Goal: Task Accomplishment & Management: Manage account settings

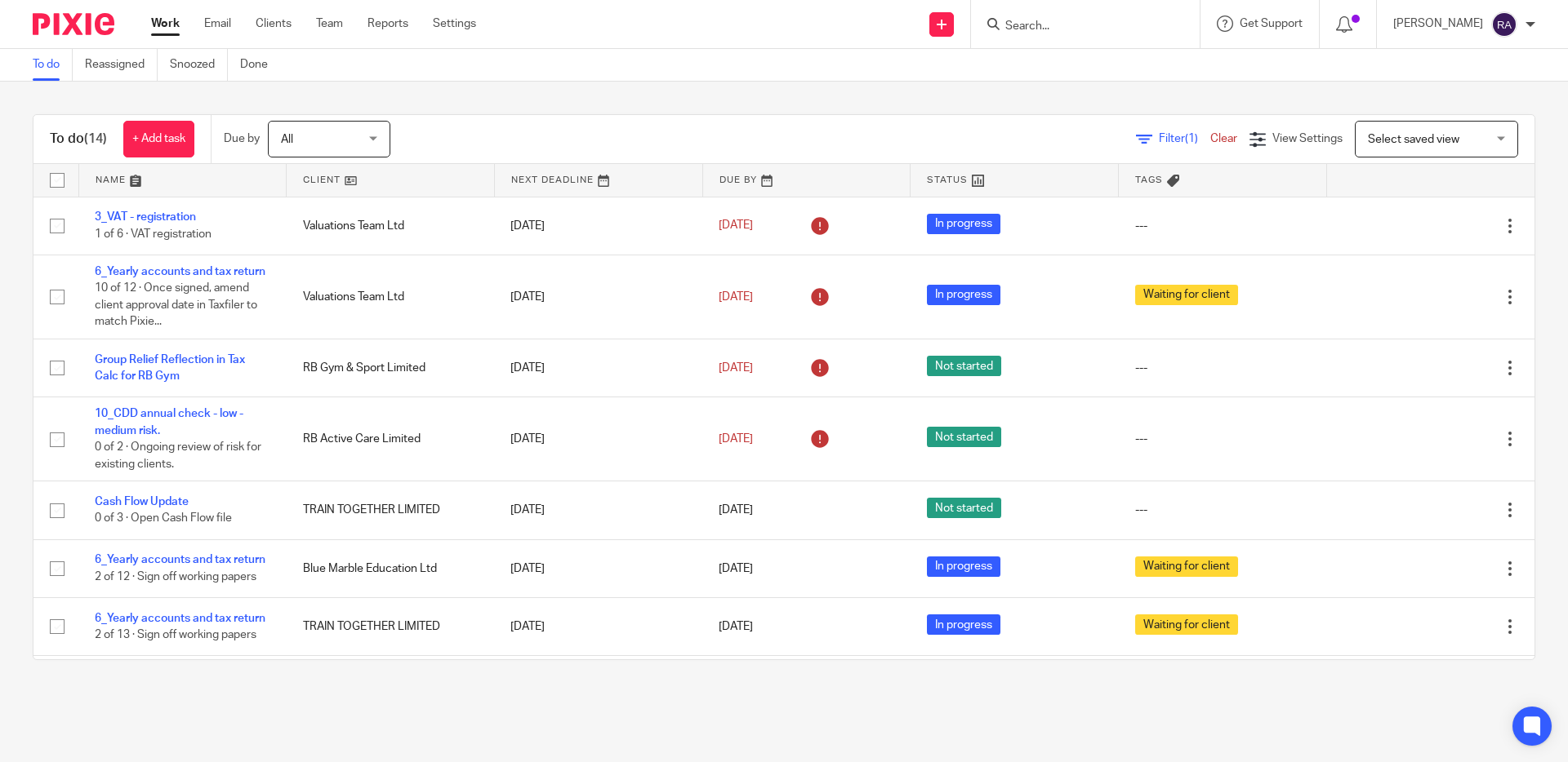
click at [1057, 20] on input "Search" at bounding box center [1077, 27] width 147 height 15
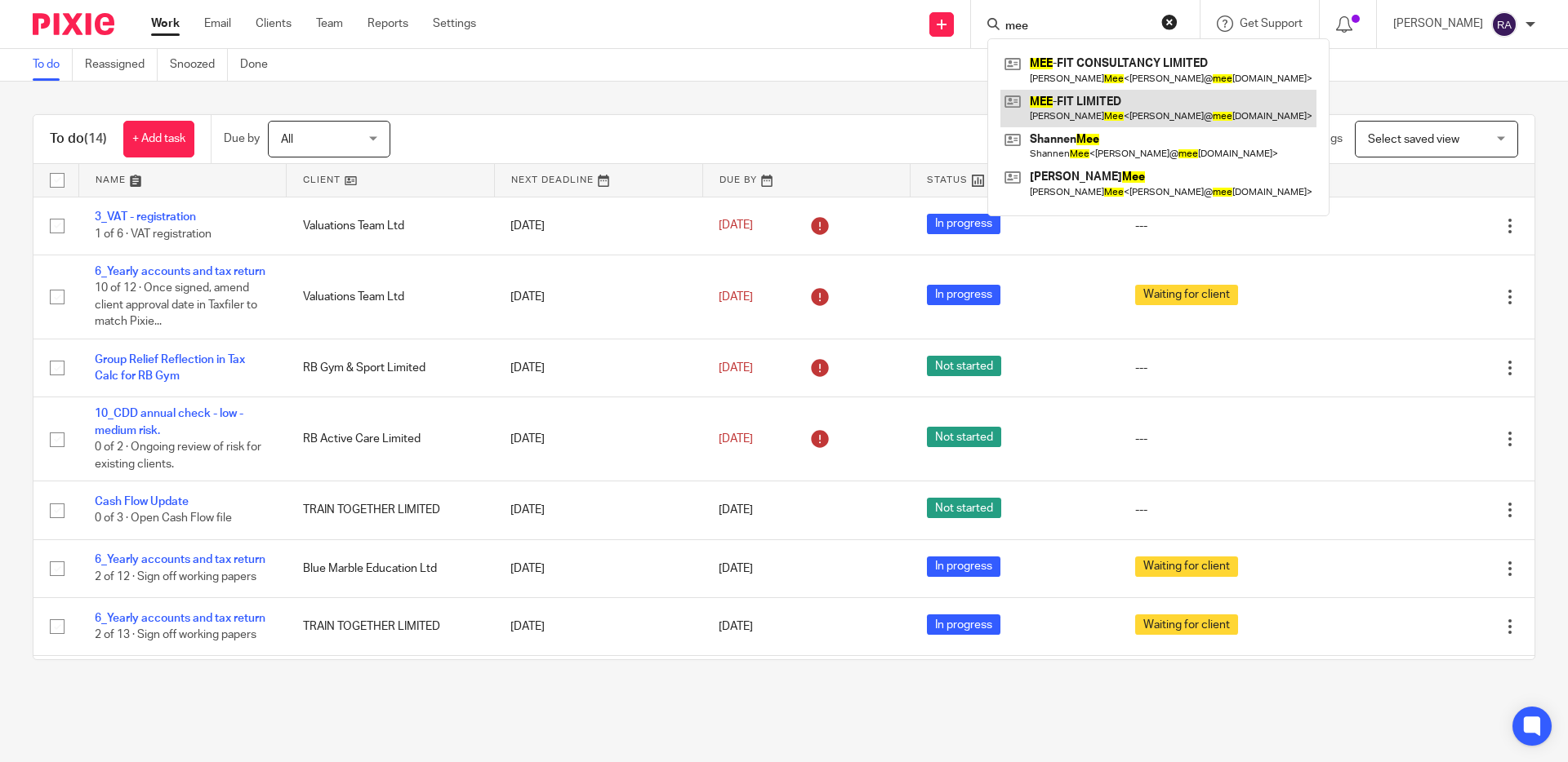
type input "mee"
click at [1079, 108] on link at bounding box center [1158, 108] width 316 height 37
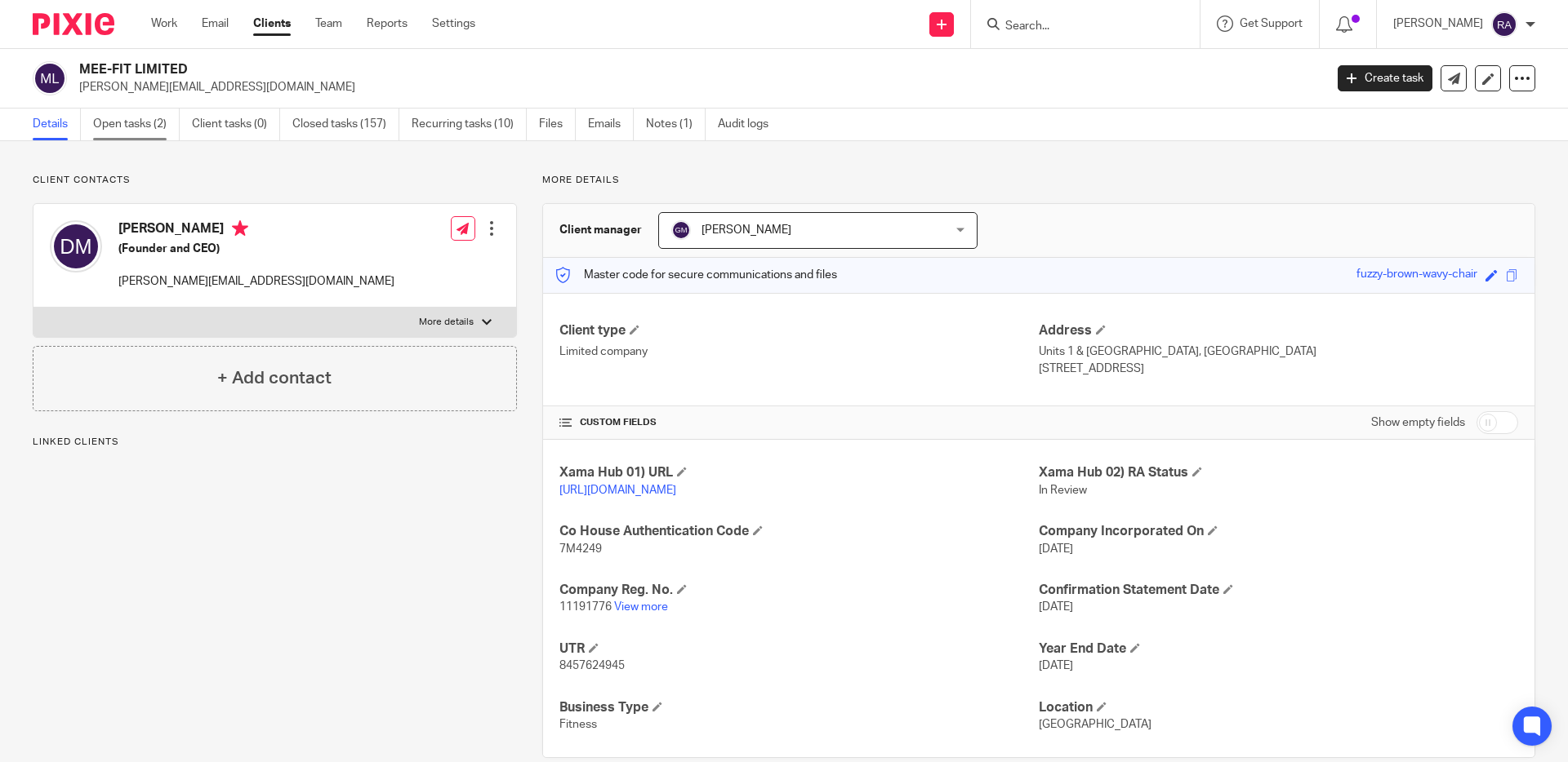
click at [139, 138] on link "Open tasks (2)" at bounding box center [136, 124] width 86 height 32
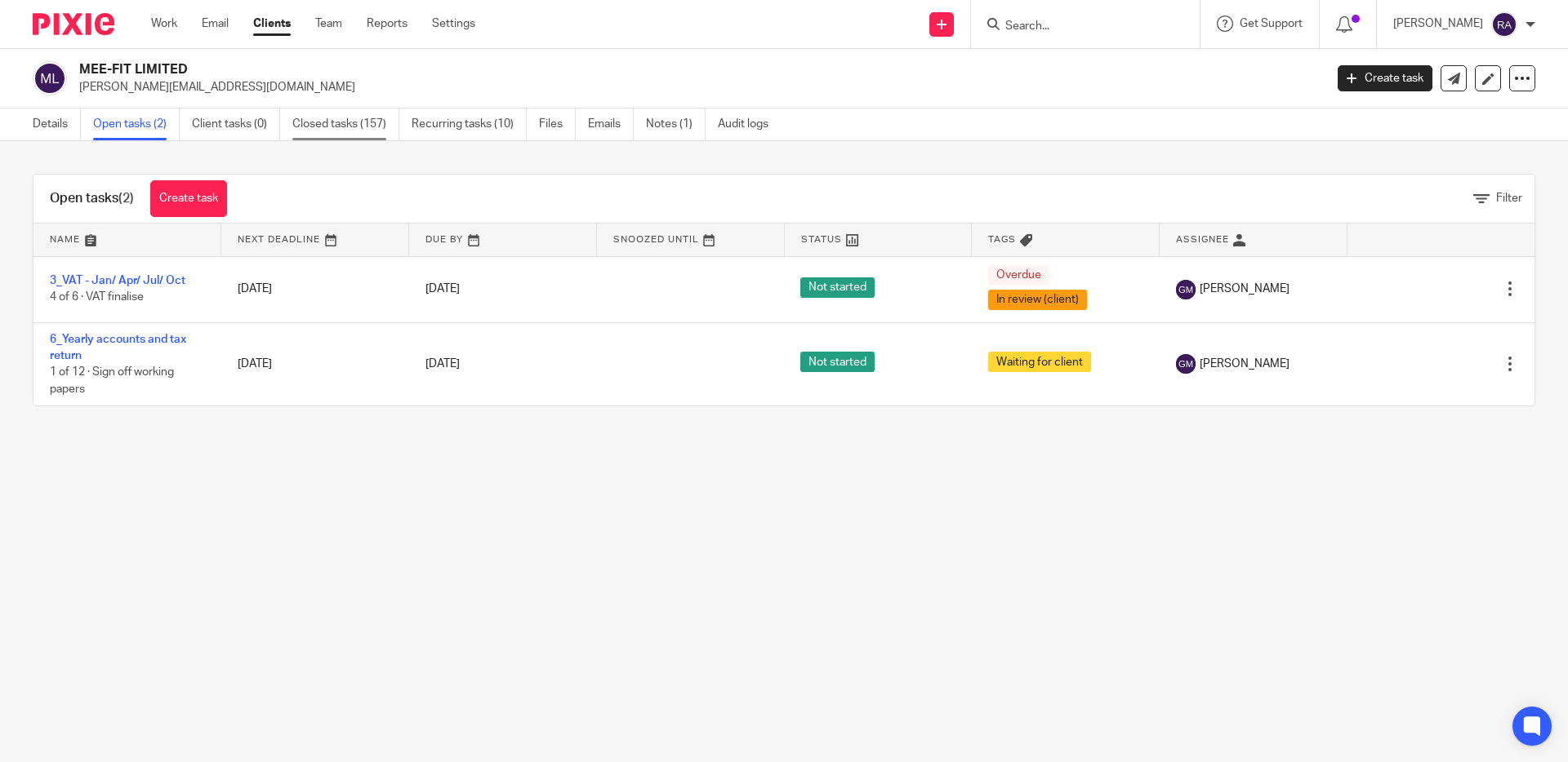
click at [331, 133] on link "Closed tasks (157)" at bounding box center [345, 124] width 107 height 32
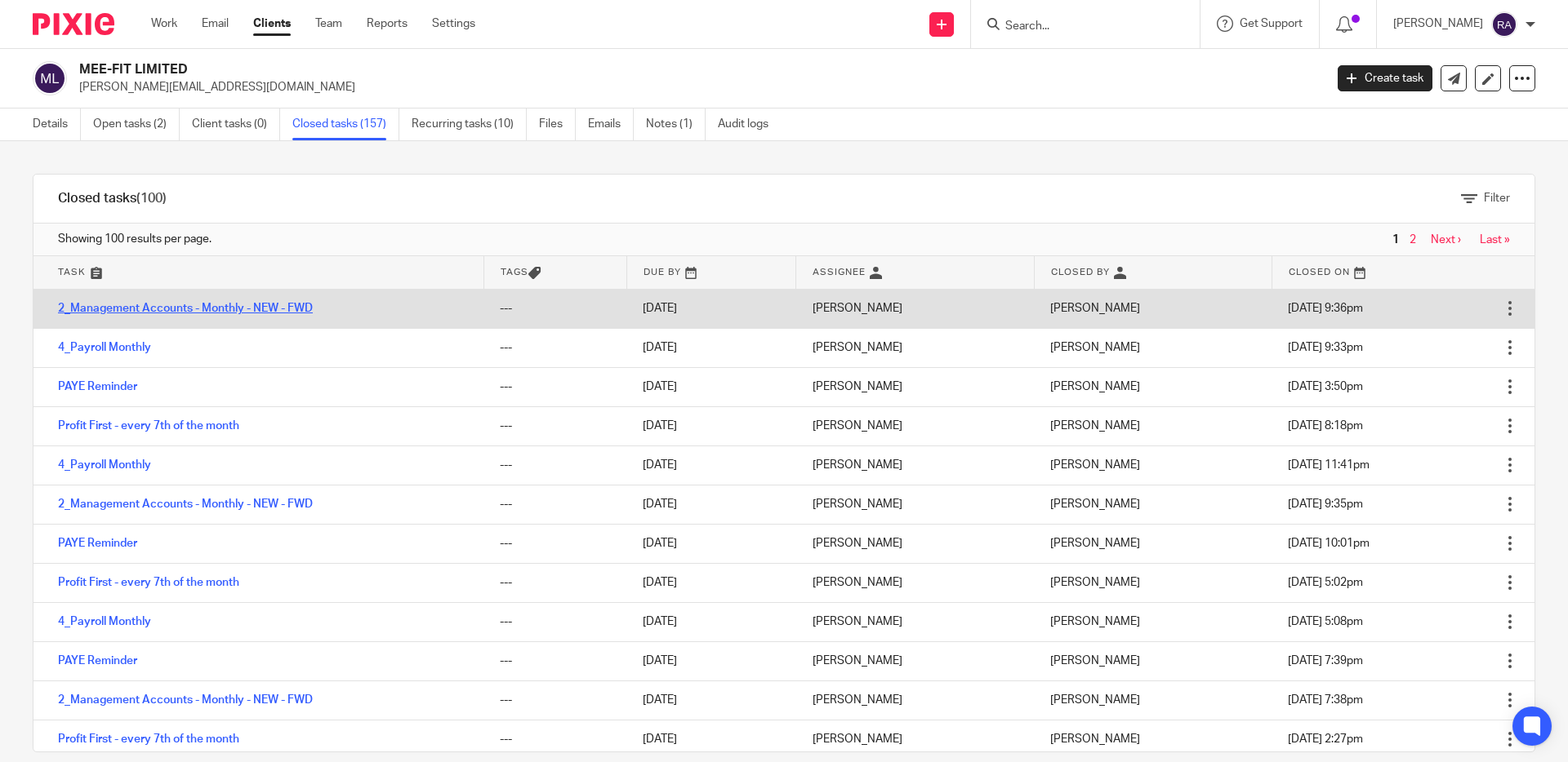
click at [180, 308] on link "2_Management Accounts - Monthly - NEW - FWD" at bounding box center [185, 308] width 255 height 12
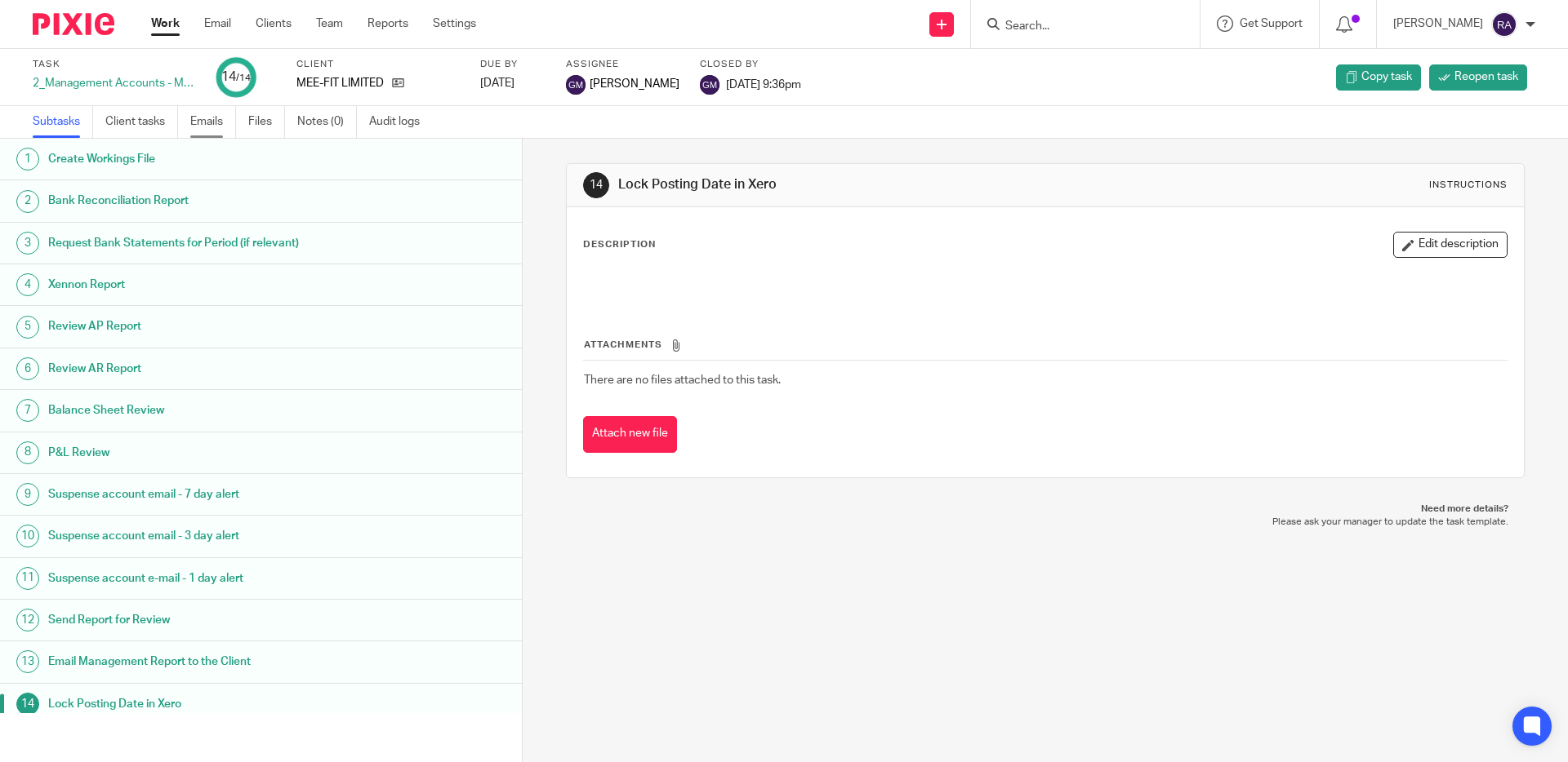
click at [217, 128] on link "Emails" at bounding box center [212, 122] width 46 height 32
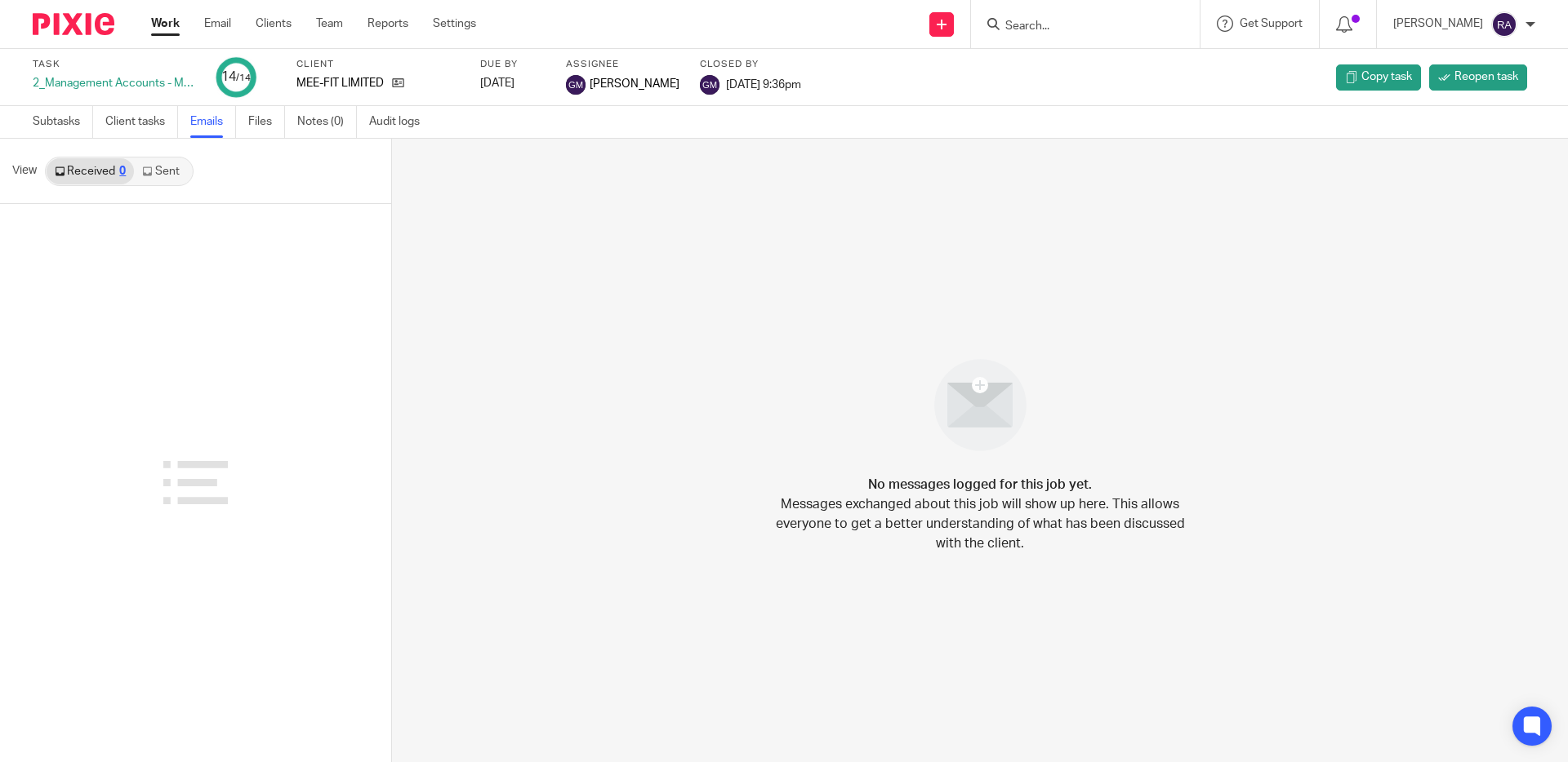
click at [184, 176] on link "Sent" at bounding box center [162, 171] width 57 height 26
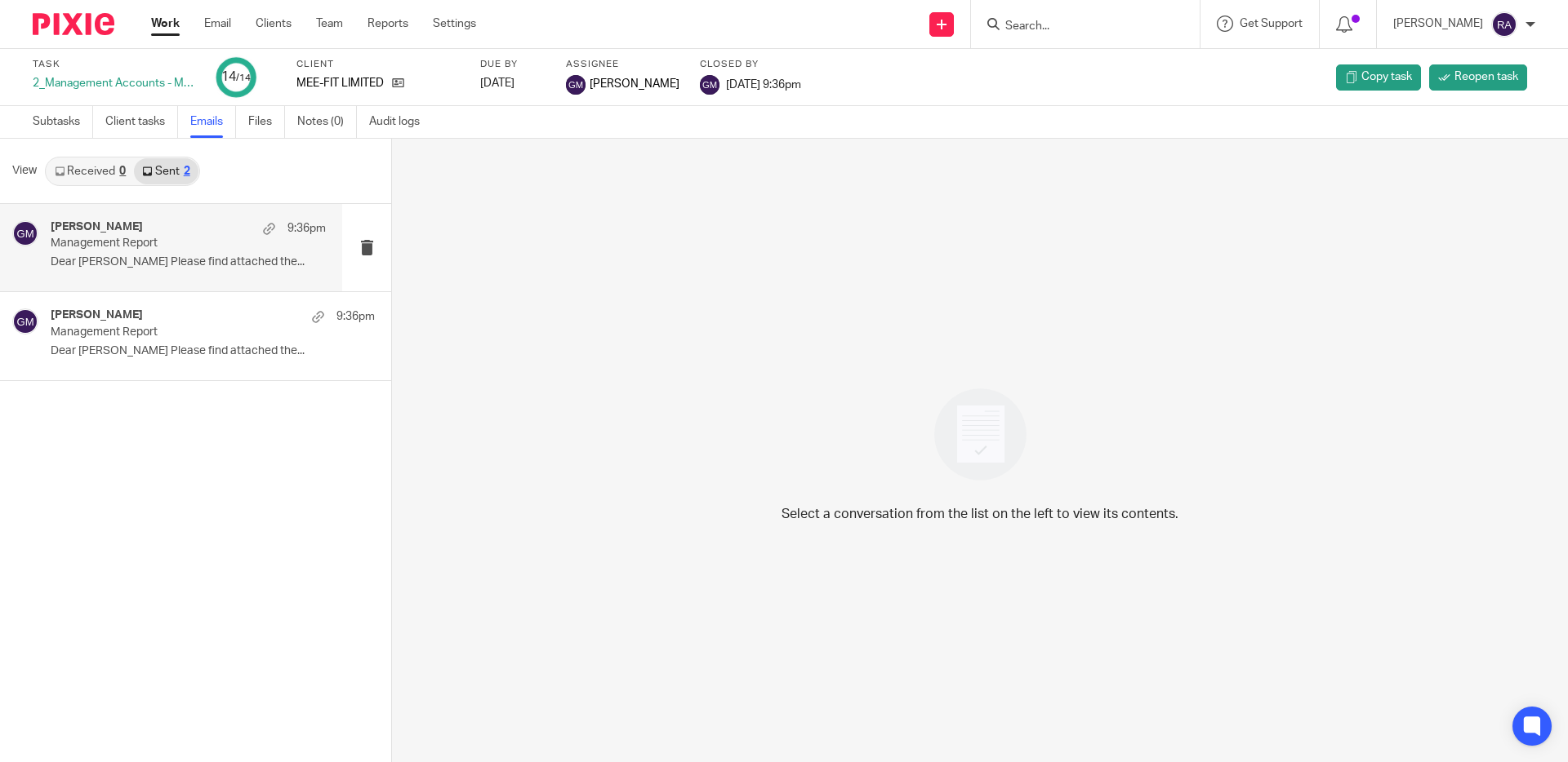
click at [187, 241] on p "Management Report" at bounding box center [161, 243] width 221 height 14
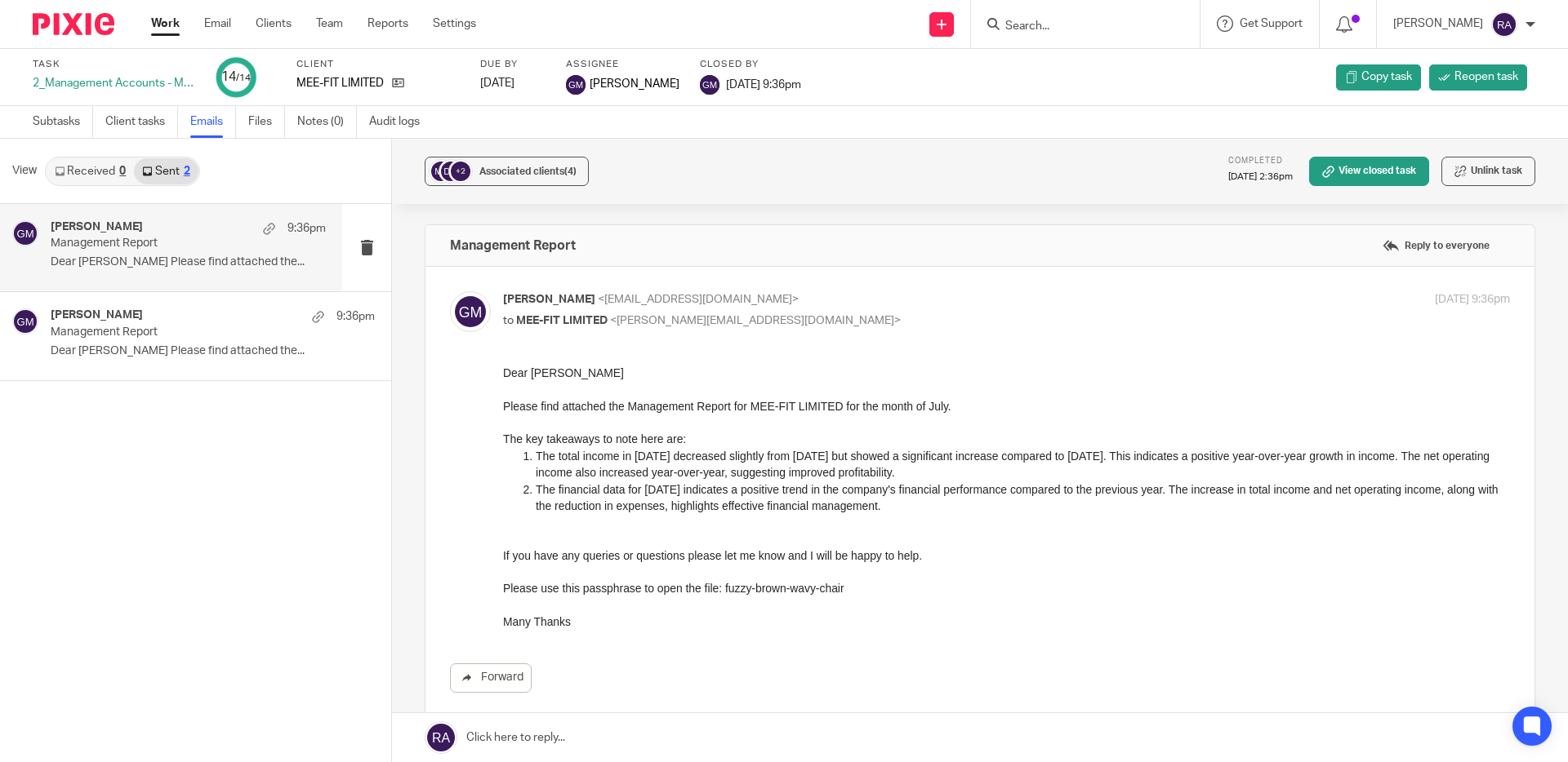
click at [1046, 28] on input "Search" at bounding box center [1077, 27] width 147 height 15
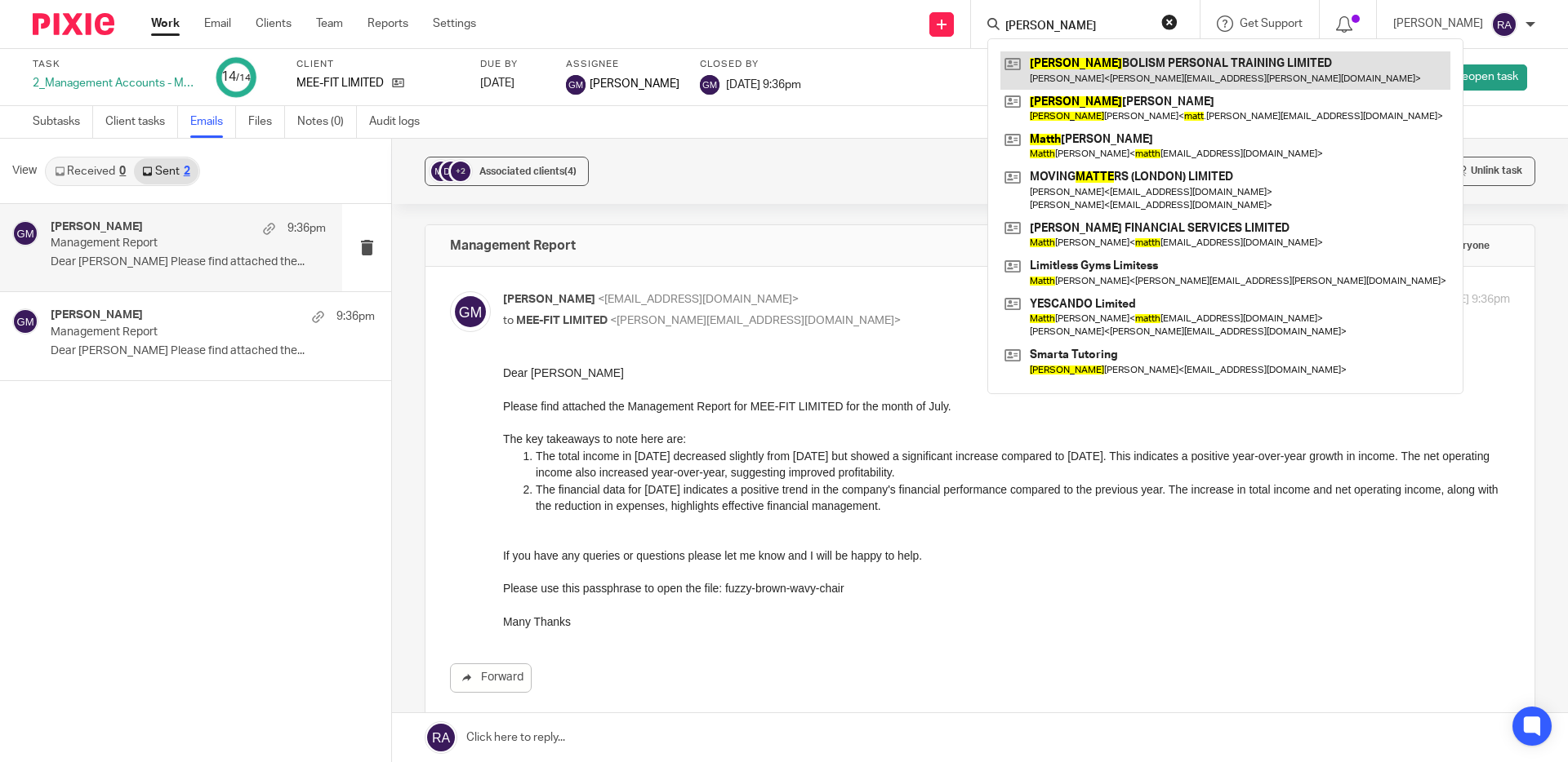
type input "matta"
click at [1068, 65] on link at bounding box center [1225, 70] width 450 height 37
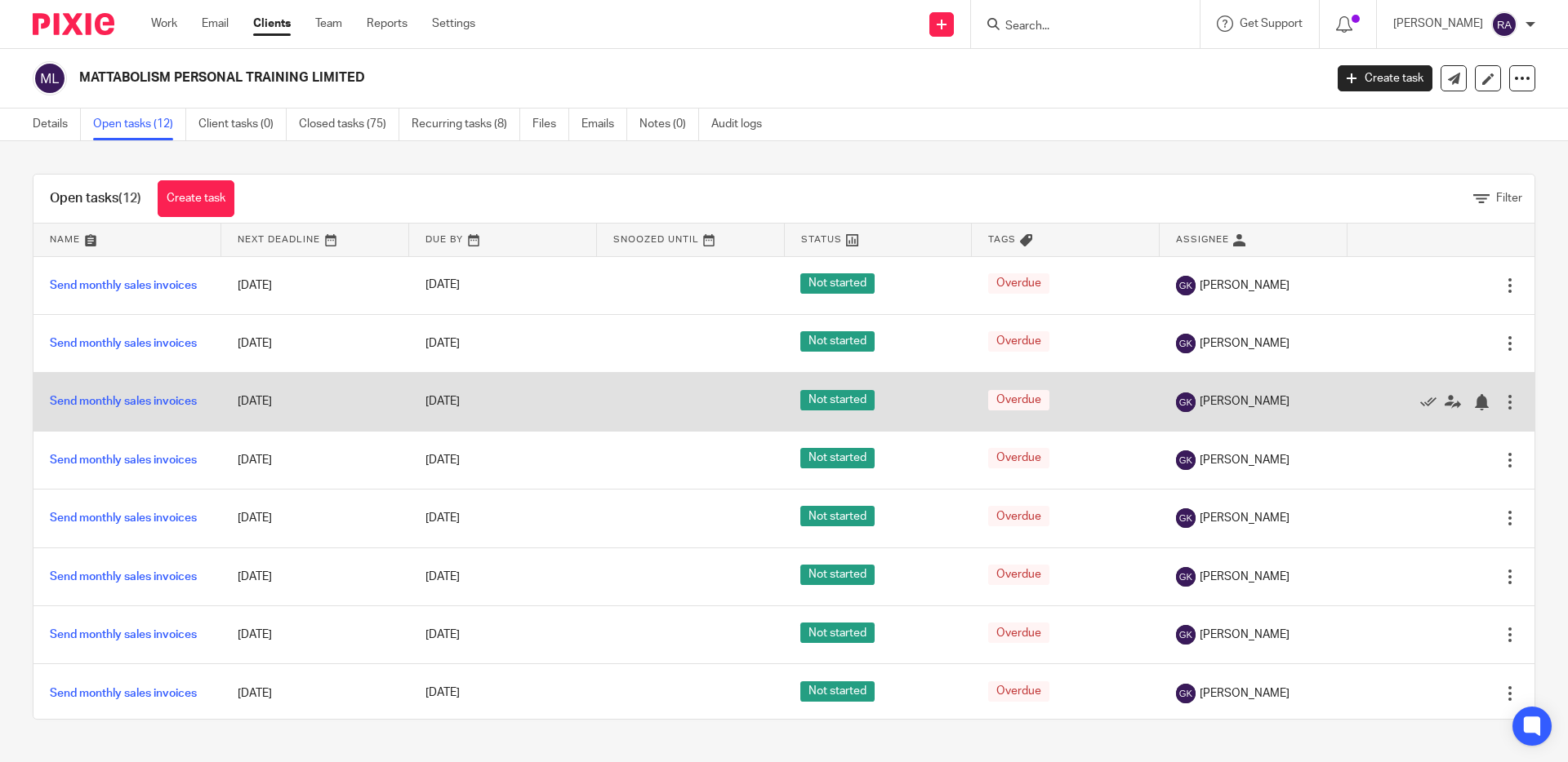
scroll to position [298, 0]
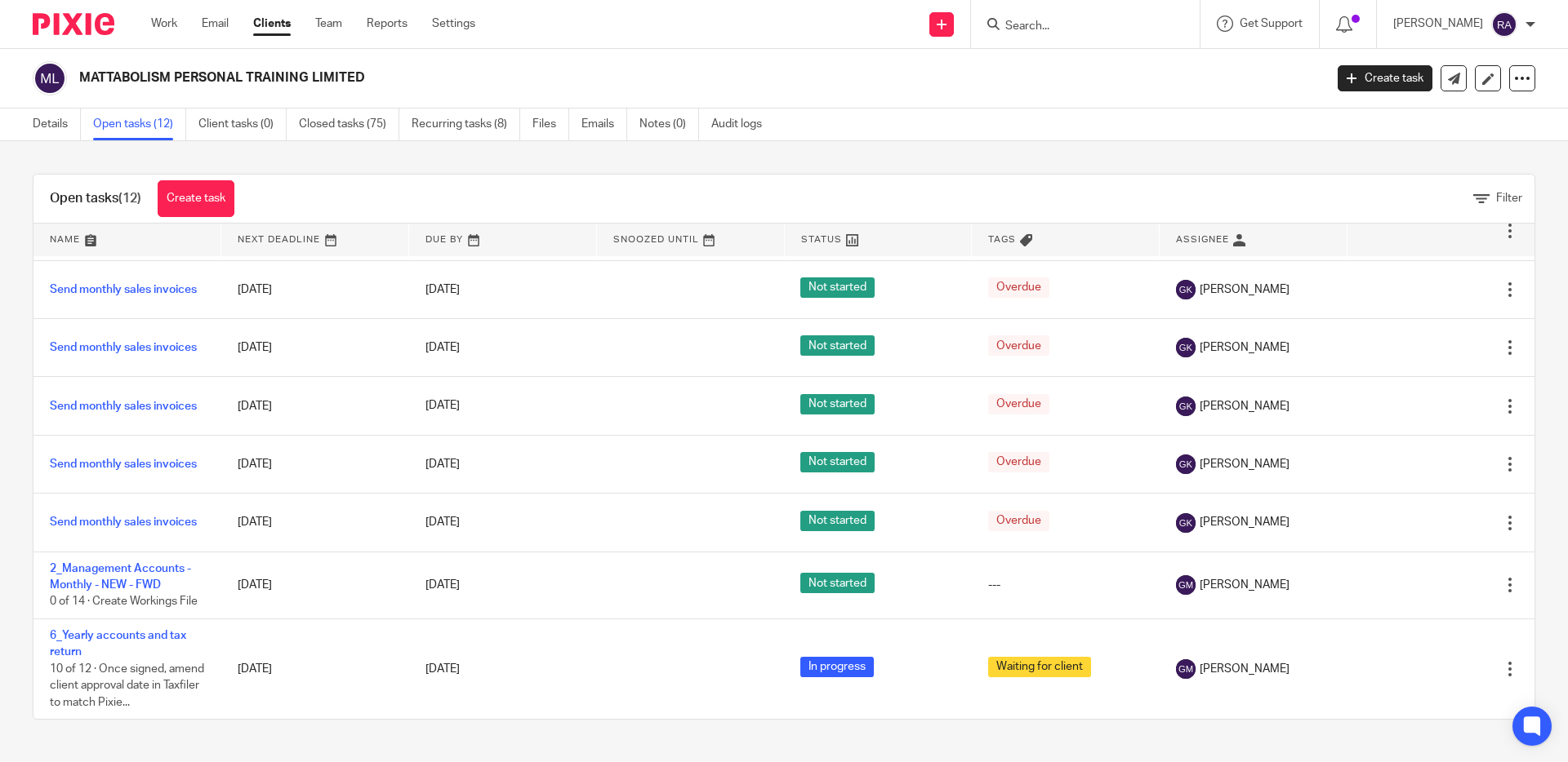
click at [1043, 22] on input "Search" at bounding box center [1077, 27] width 147 height 15
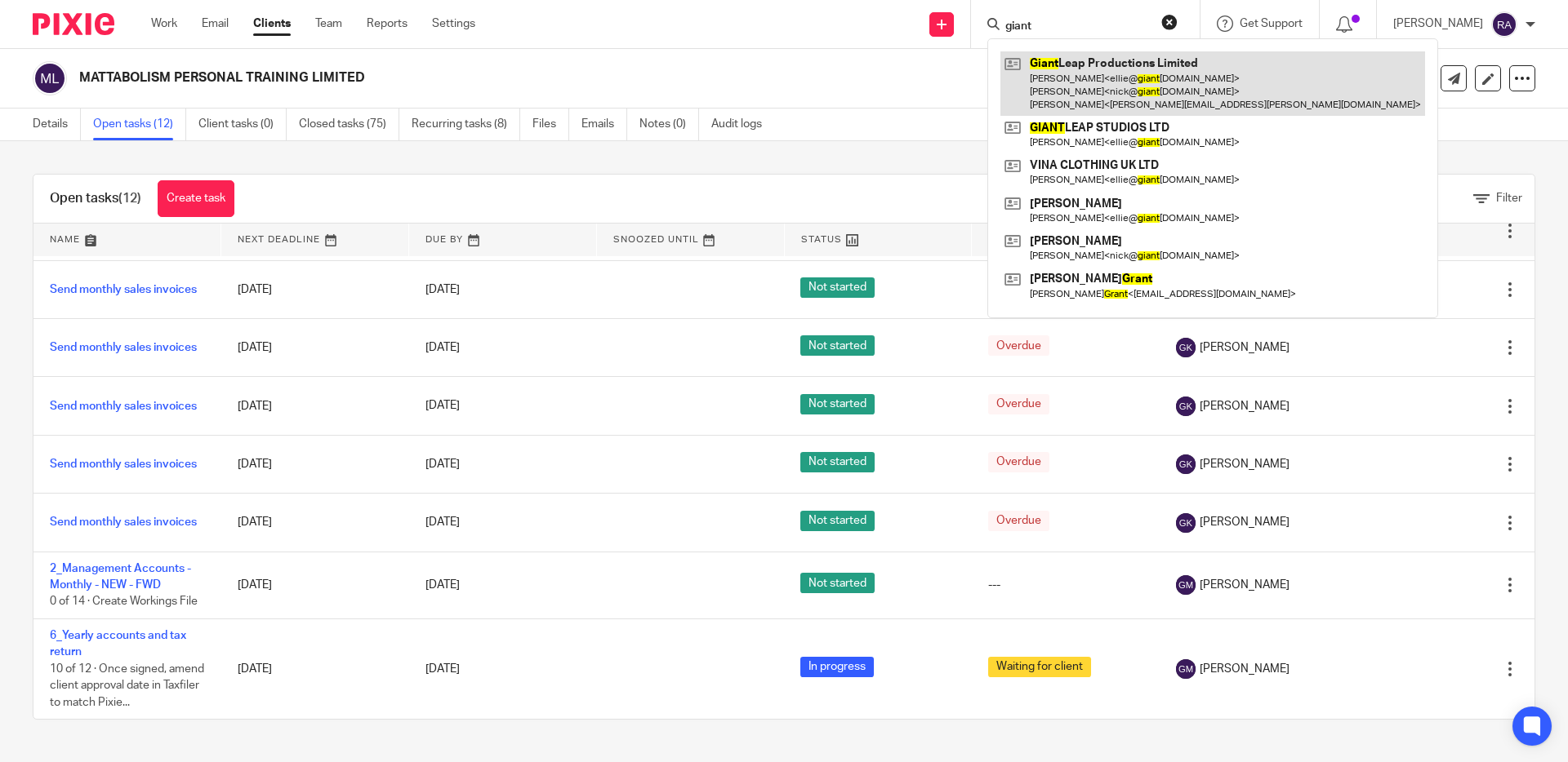
type input "giant"
click at [1100, 87] on link at bounding box center [1213, 84] width 425 height 65
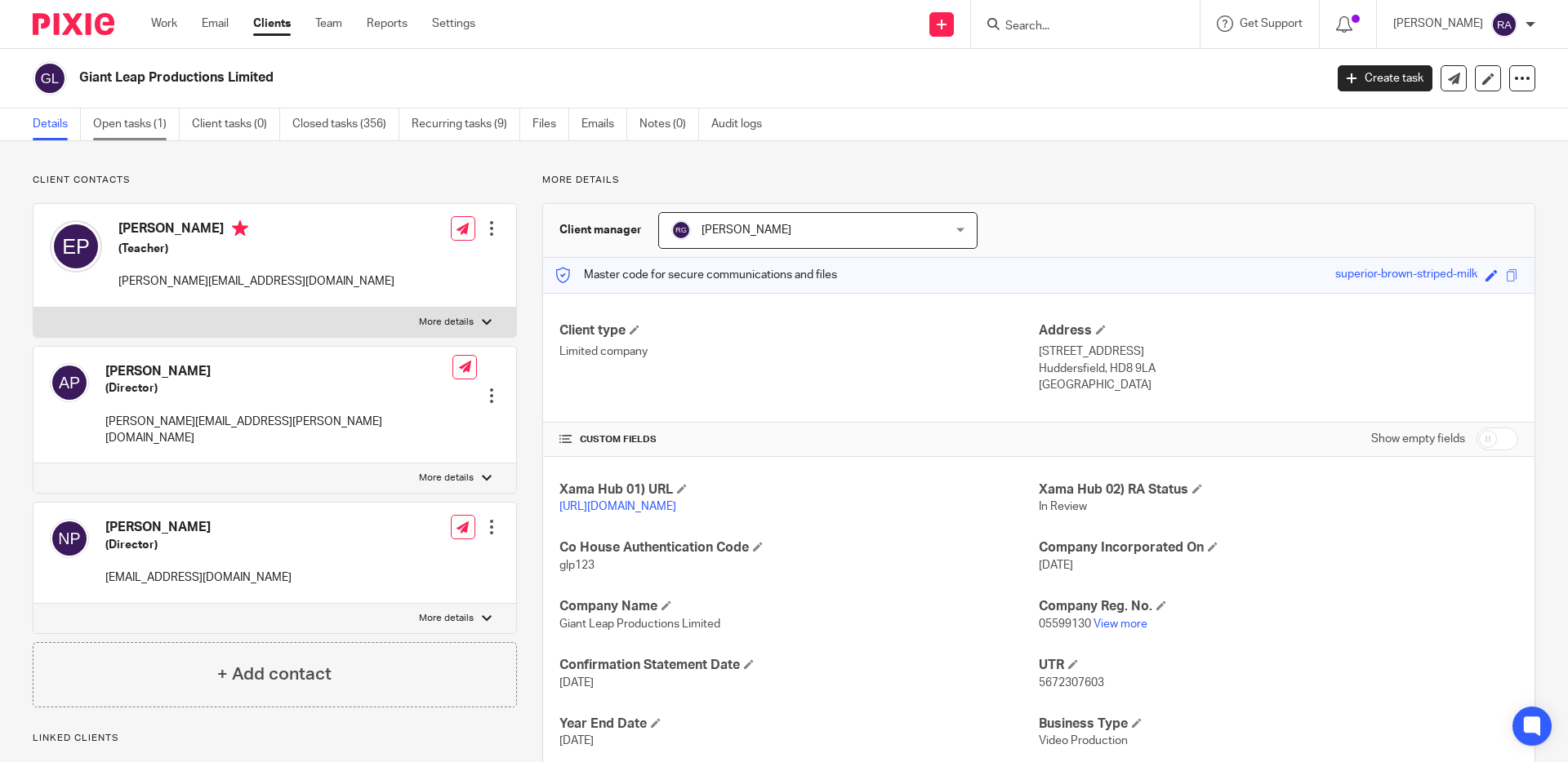
click at [129, 129] on link "Open tasks (1)" at bounding box center [136, 124] width 86 height 32
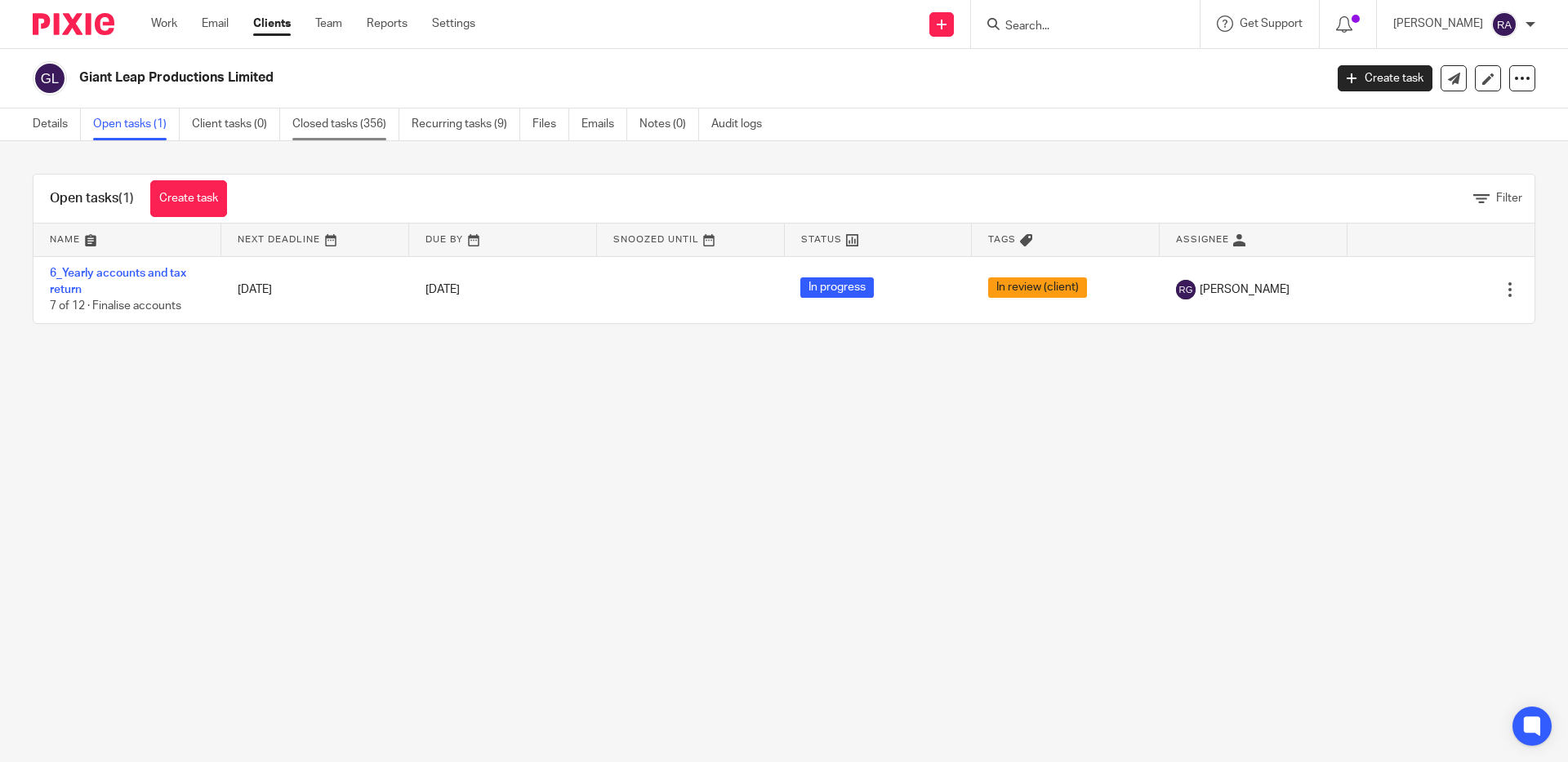
click at [321, 121] on link "Closed tasks (356)" at bounding box center [345, 124] width 107 height 32
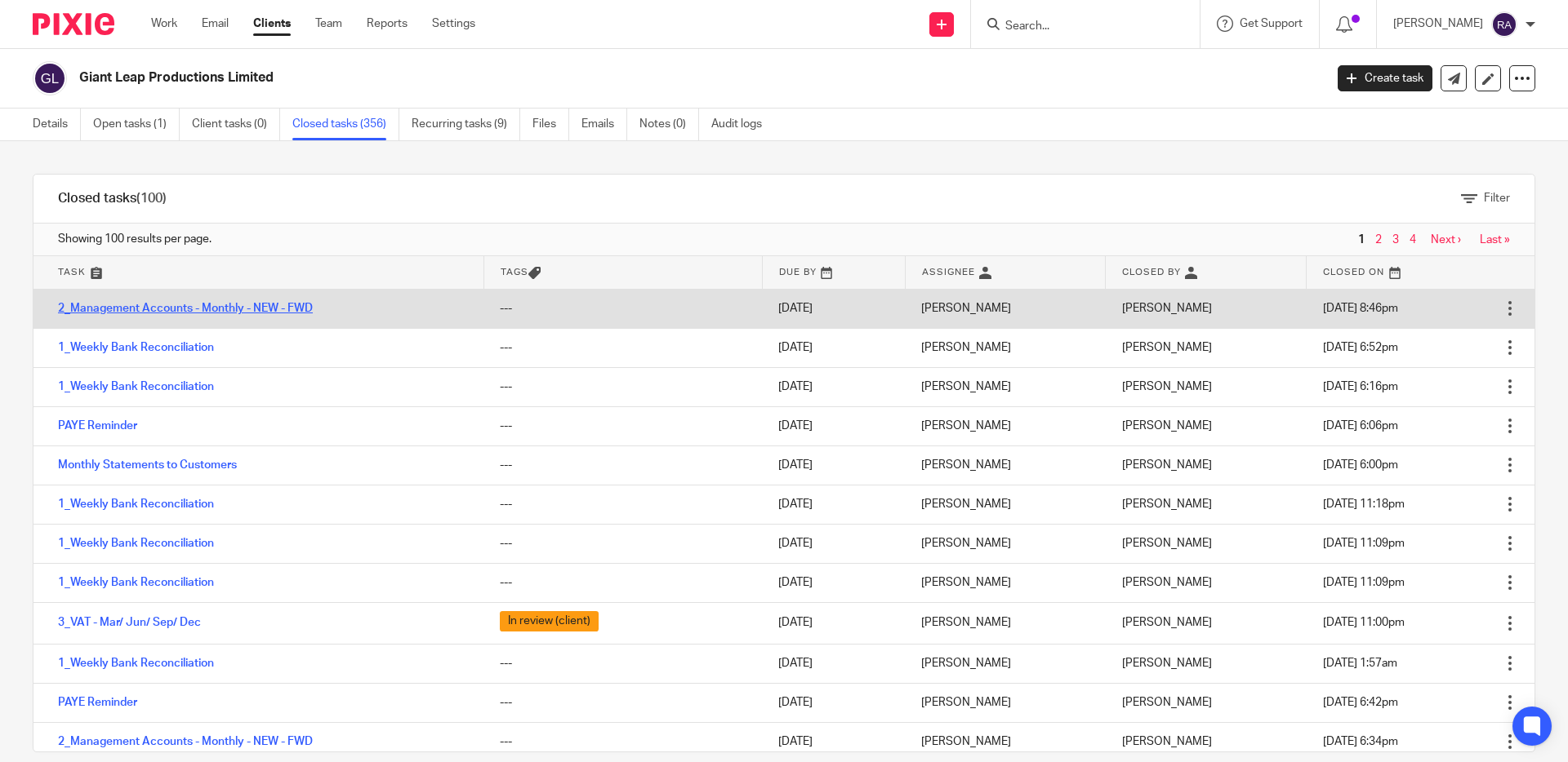
click at [181, 303] on link "2_Management Accounts - Monthly - NEW - FWD" at bounding box center [185, 308] width 255 height 12
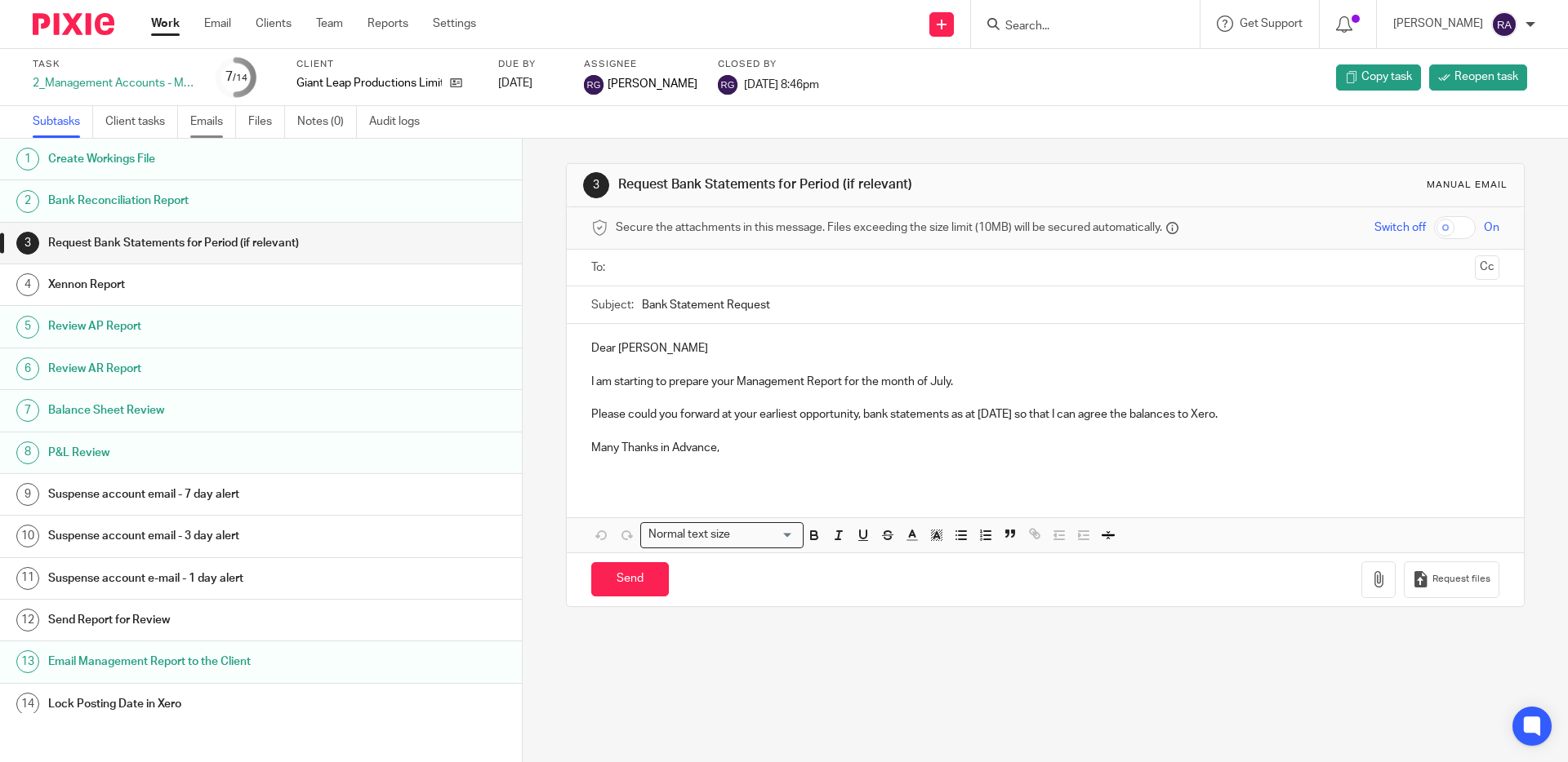
click at [201, 120] on link "Emails" at bounding box center [212, 122] width 46 height 32
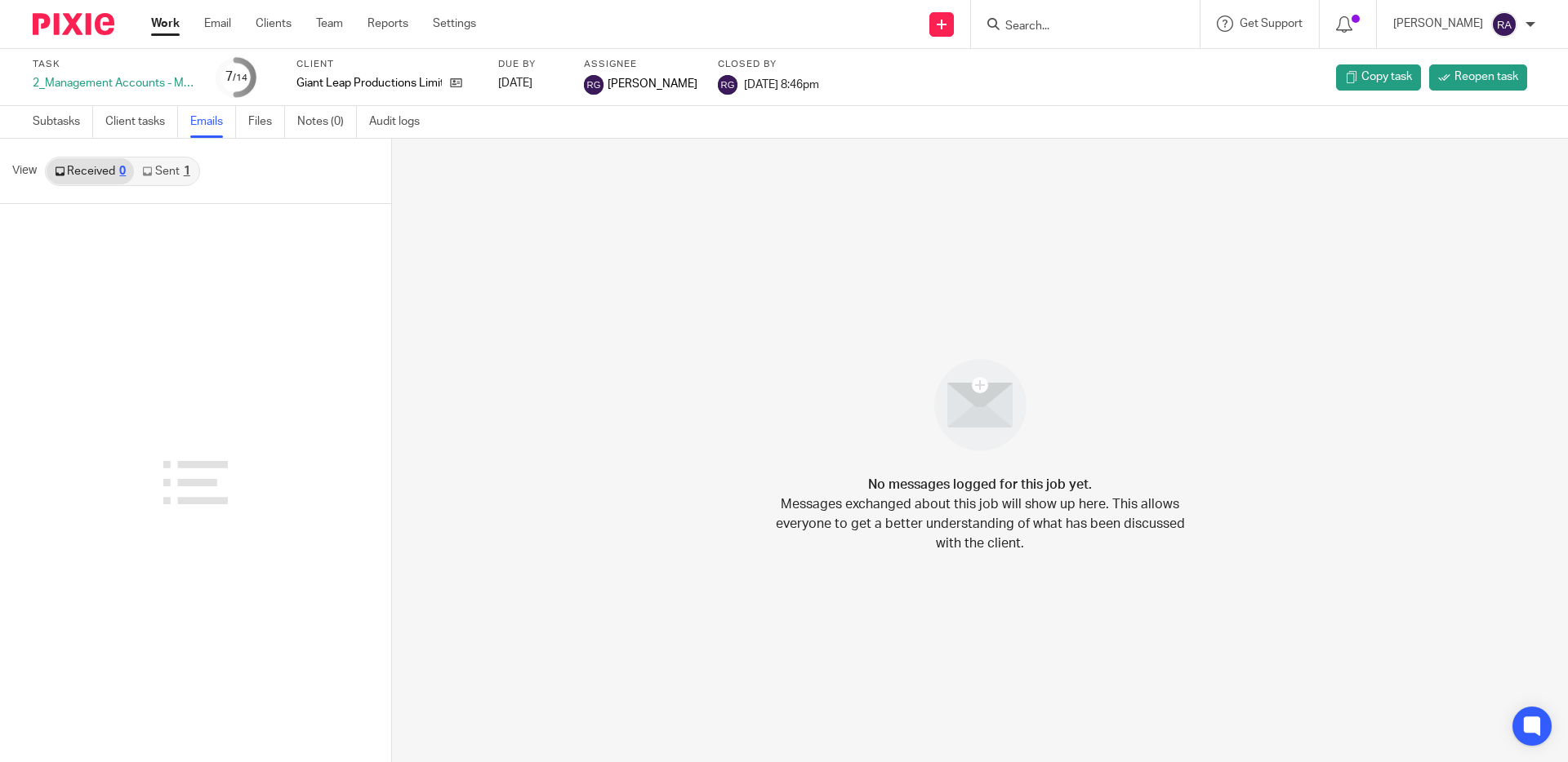
click at [171, 172] on link "Sent 1" at bounding box center [165, 171] width 64 height 26
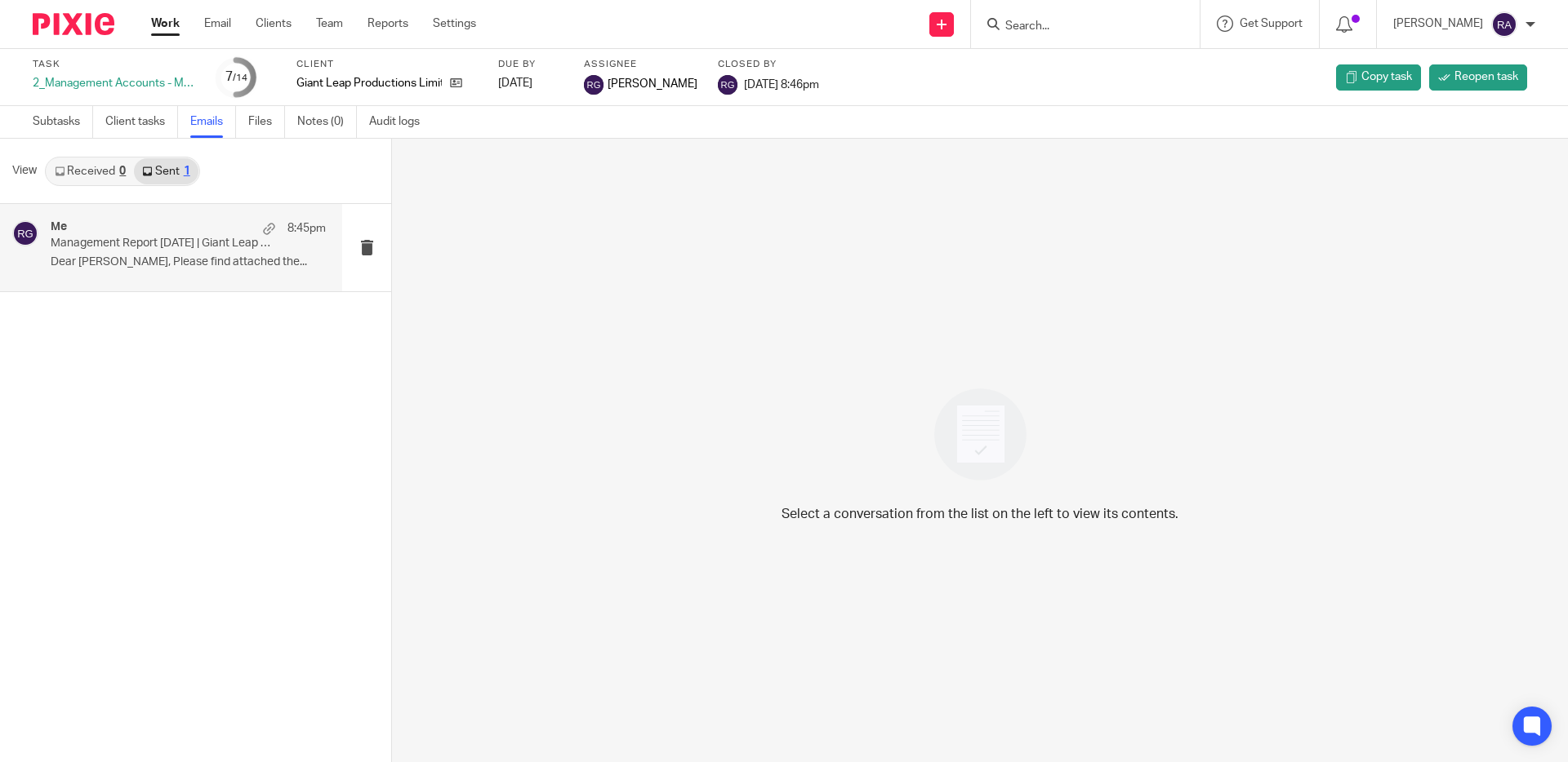
click at [155, 245] on p "Management Report [DATE] | Giant Leap Productions" at bounding box center [161, 243] width 221 height 14
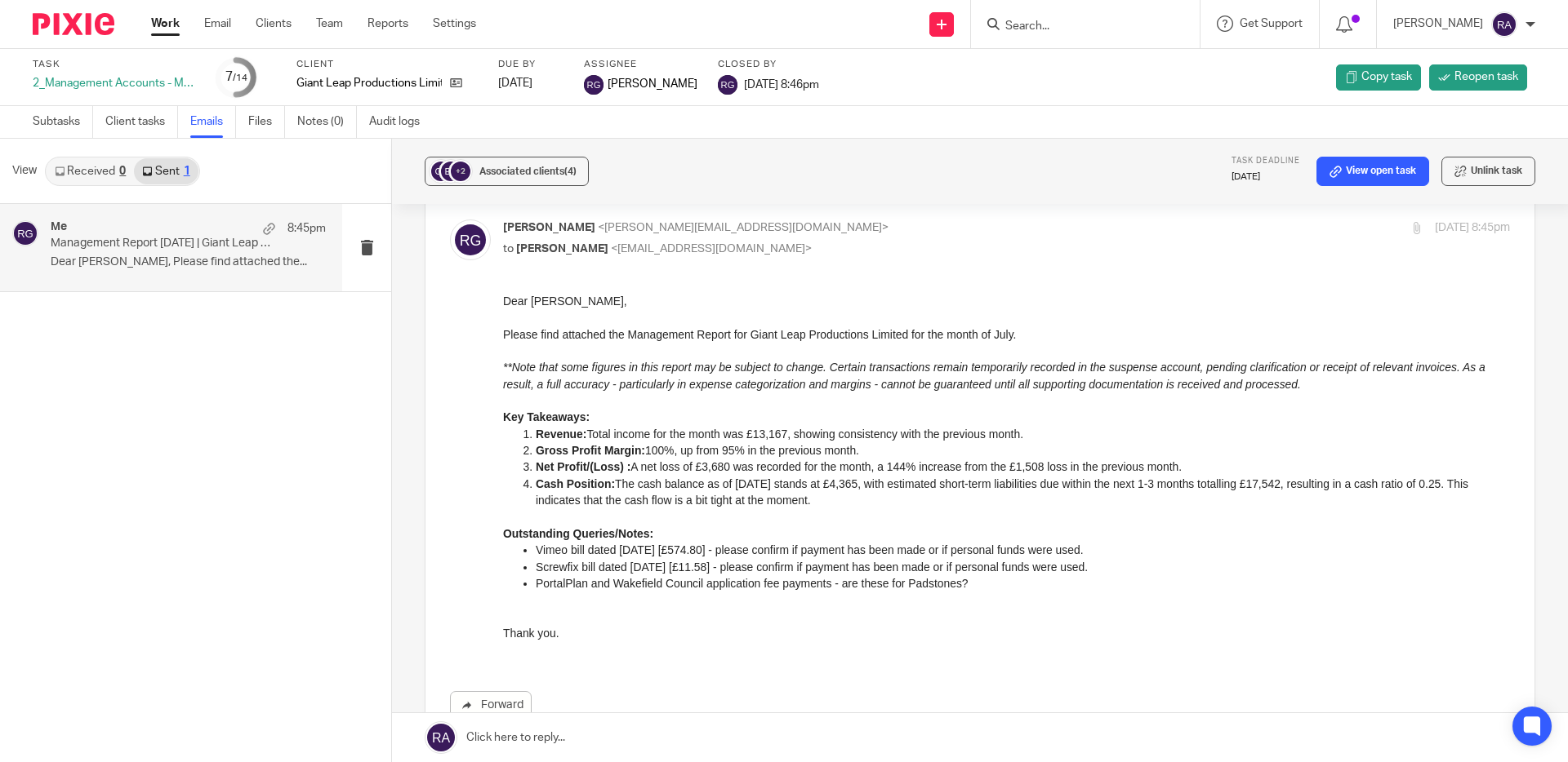
scroll to position [133, 0]
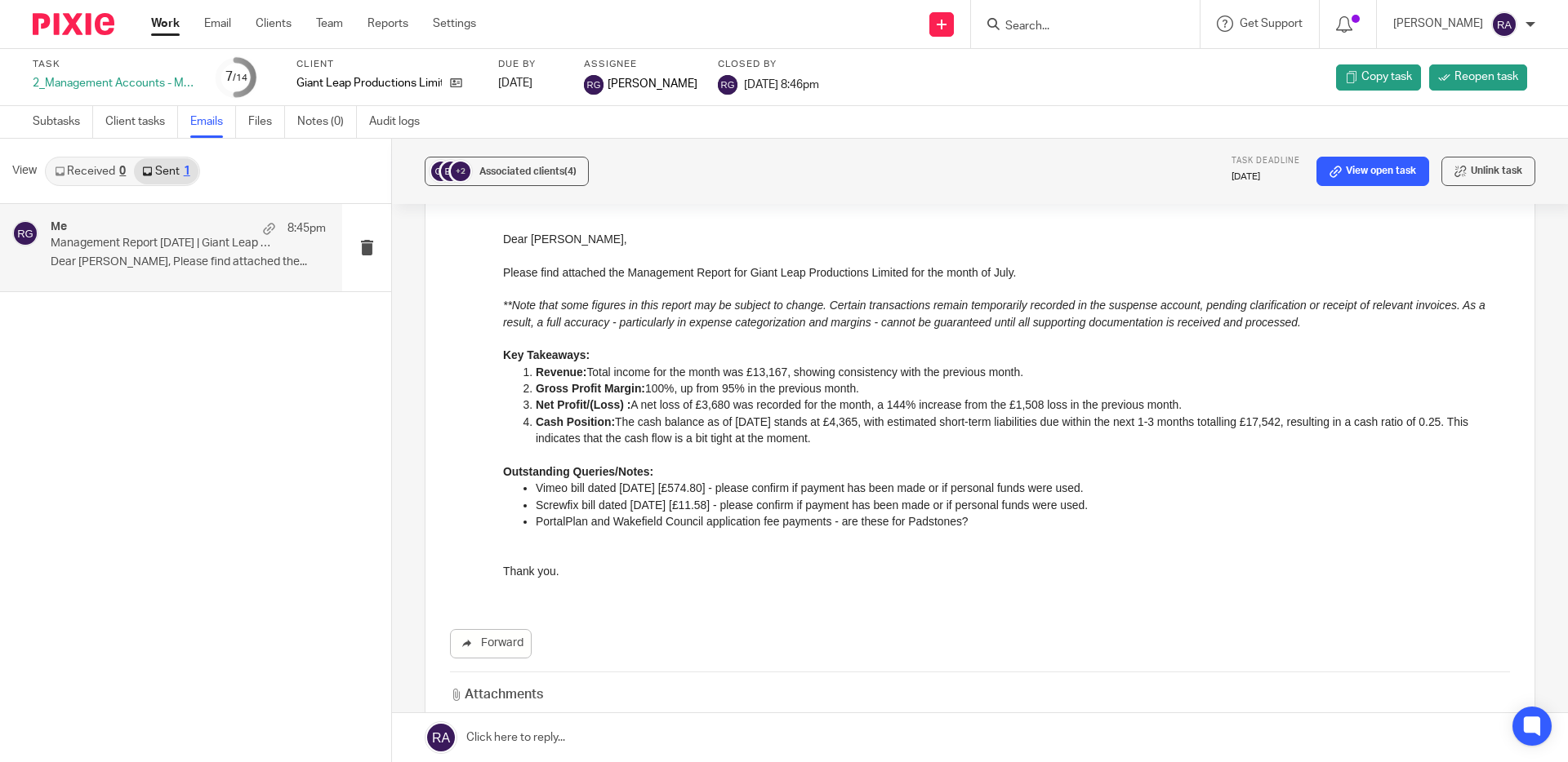
click at [1070, 23] on input "Search" at bounding box center [1077, 27] width 147 height 15
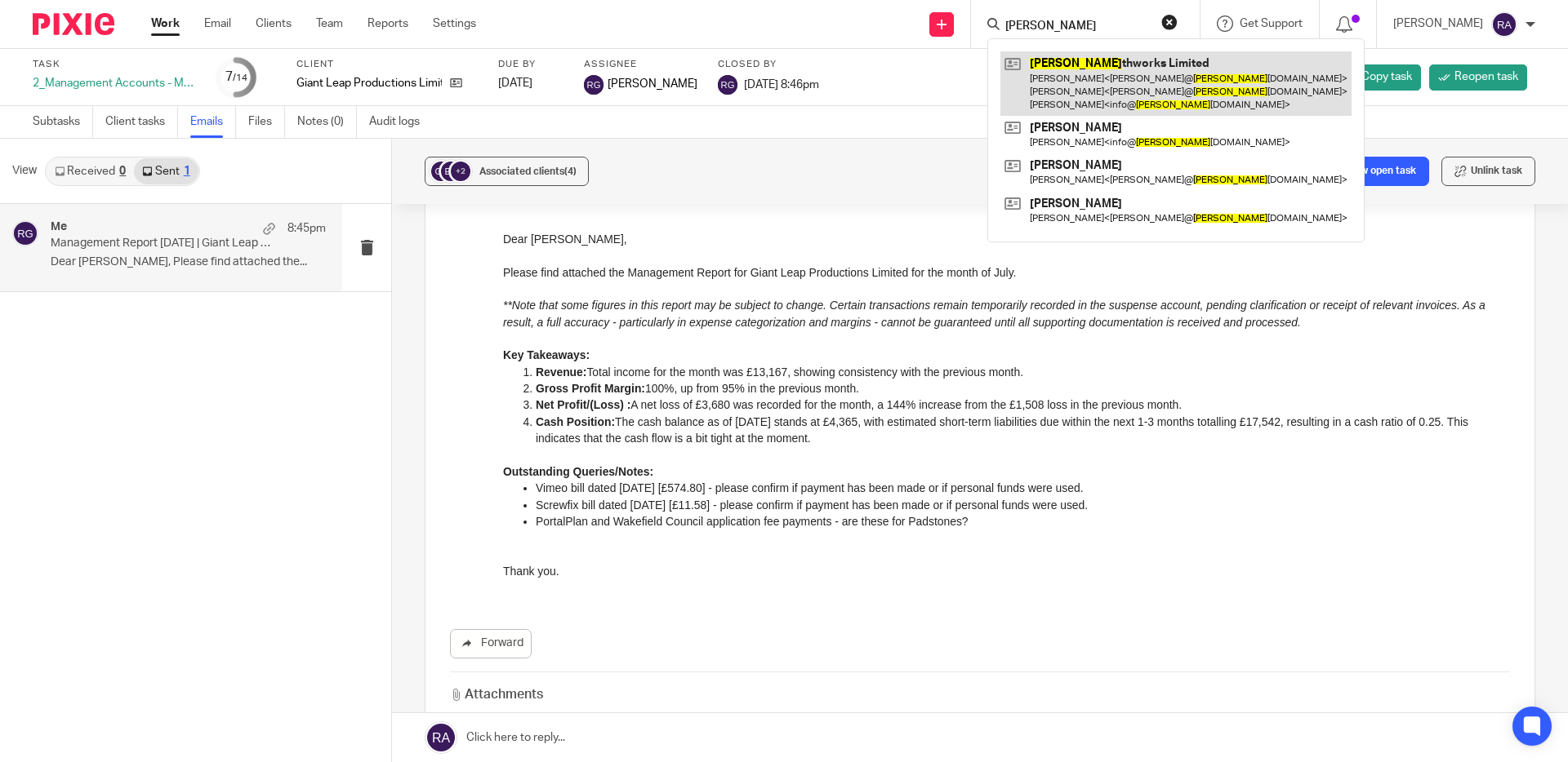
type input "[PERSON_NAME]"
click at [1071, 79] on link at bounding box center [1176, 84] width 351 height 65
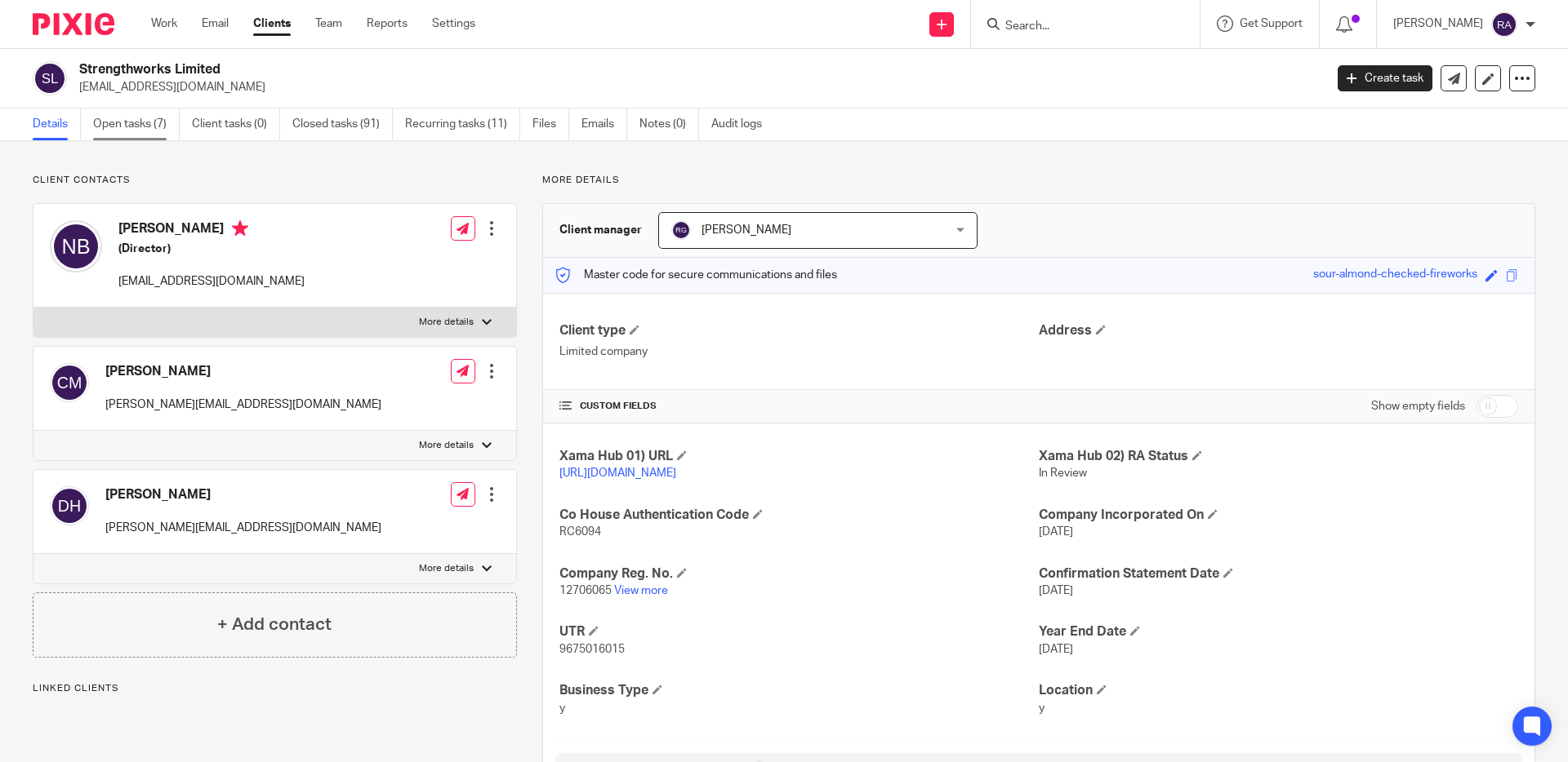
click at [154, 126] on link "Open tasks (7)" at bounding box center [136, 124] width 86 height 32
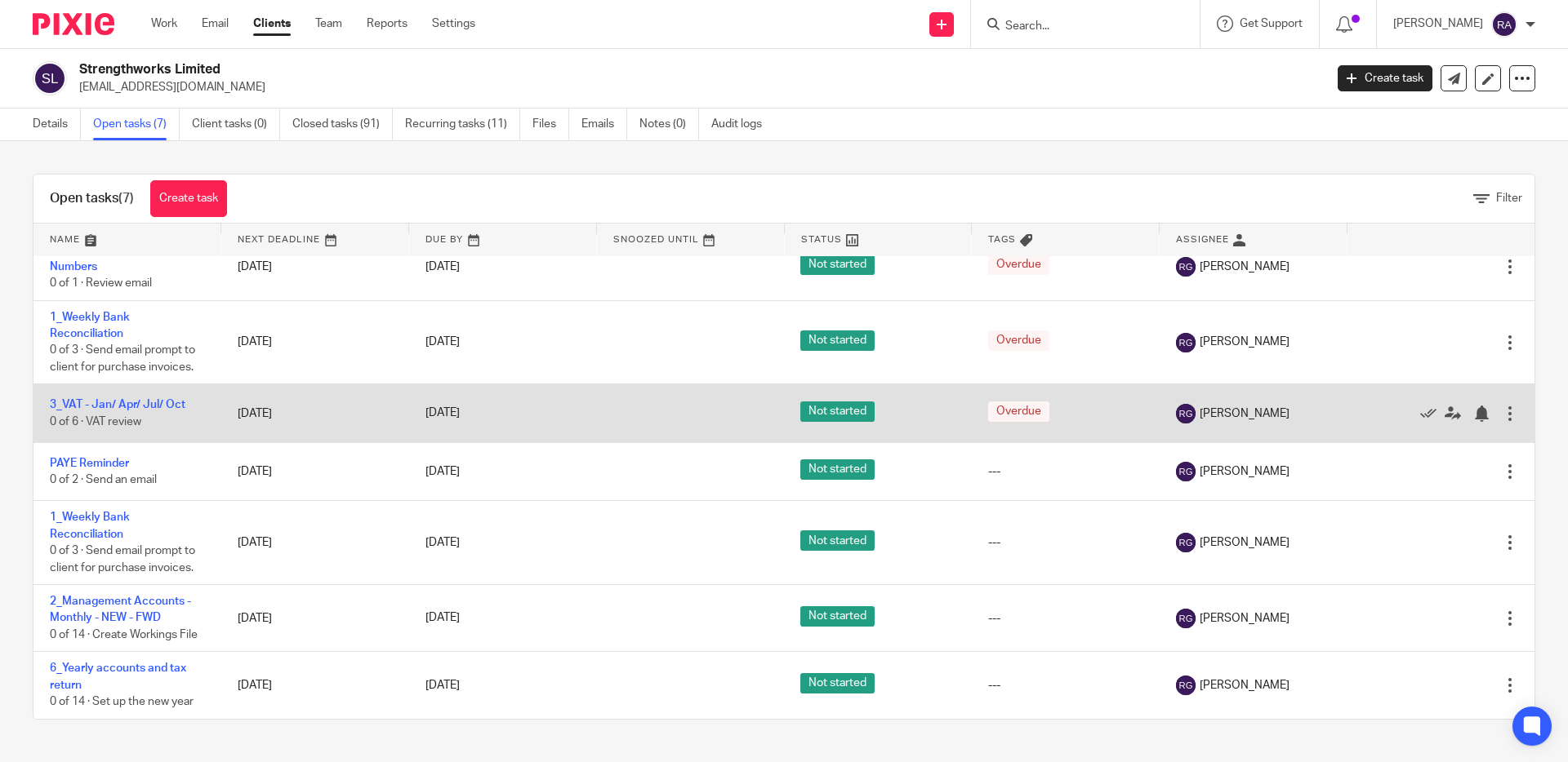
scroll to position [30, 0]
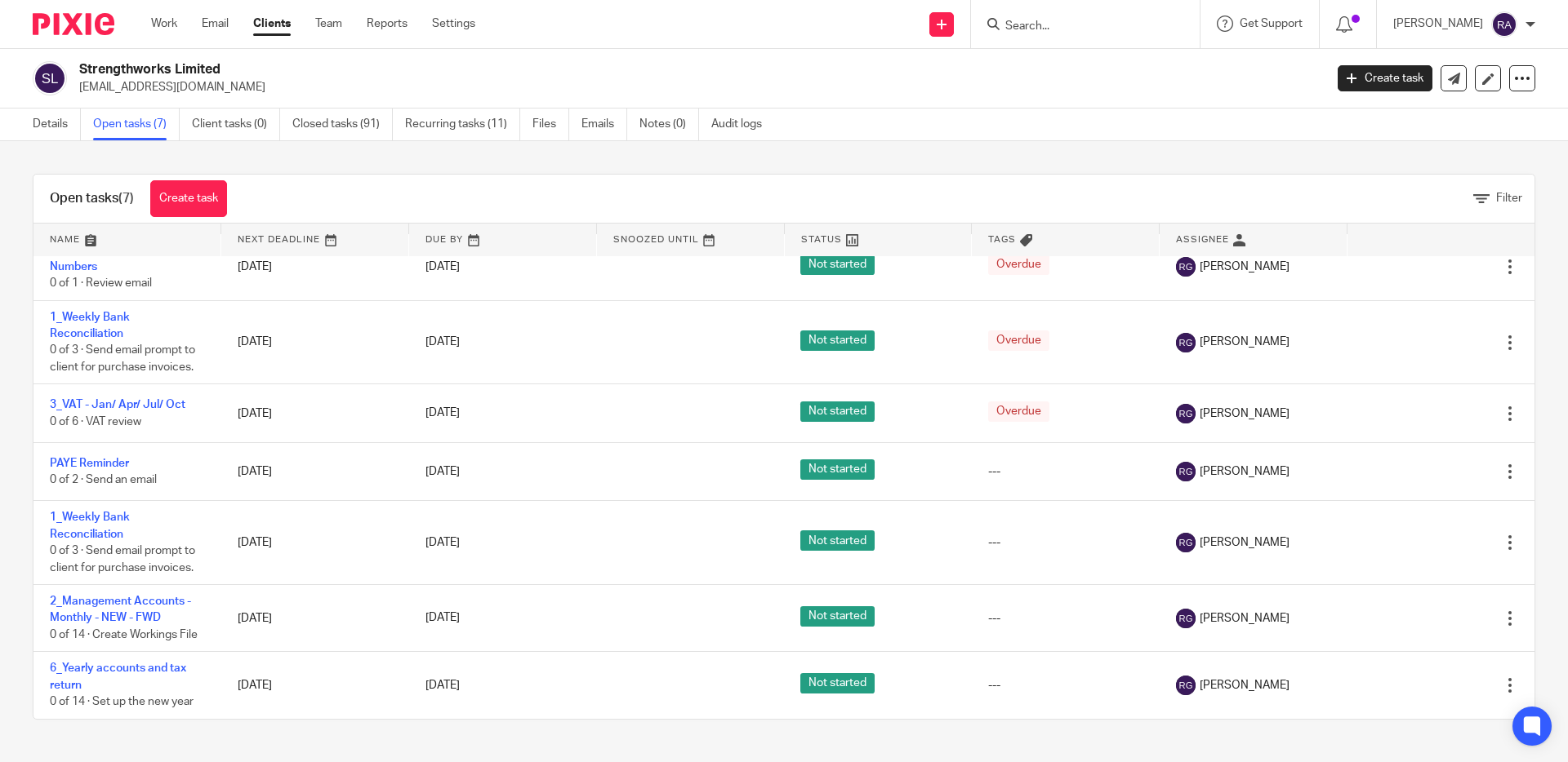
click at [1057, 36] on div at bounding box center [1085, 24] width 229 height 48
click at [1074, 7] on div at bounding box center [1085, 24] width 229 height 48
click at [1064, 14] on div at bounding box center [1085, 24] width 229 height 48
drag, startPoint x: 1060, startPoint y: 16, endPoint x: 1043, endPoint y: 33, distance: 24.0
click at [1043, 33] on div at bounding box center [1085, 24] width 229 height 48
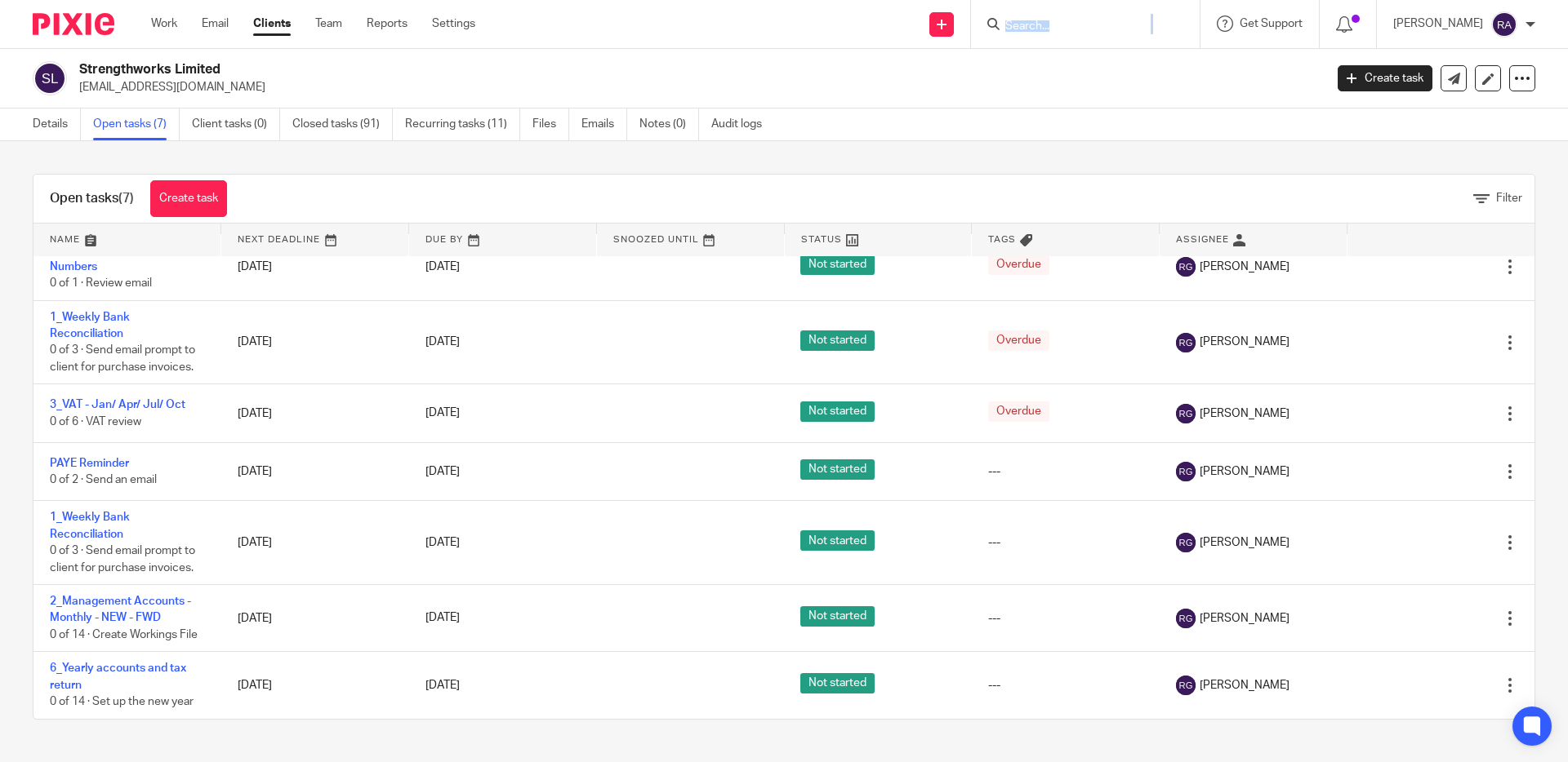
click at [1043, 33] on form at bounding box center [1091, 24] width 174 height 21
click at [1091, 32] on input "Search" at bounding box center [1077, 27] width 147 height 15
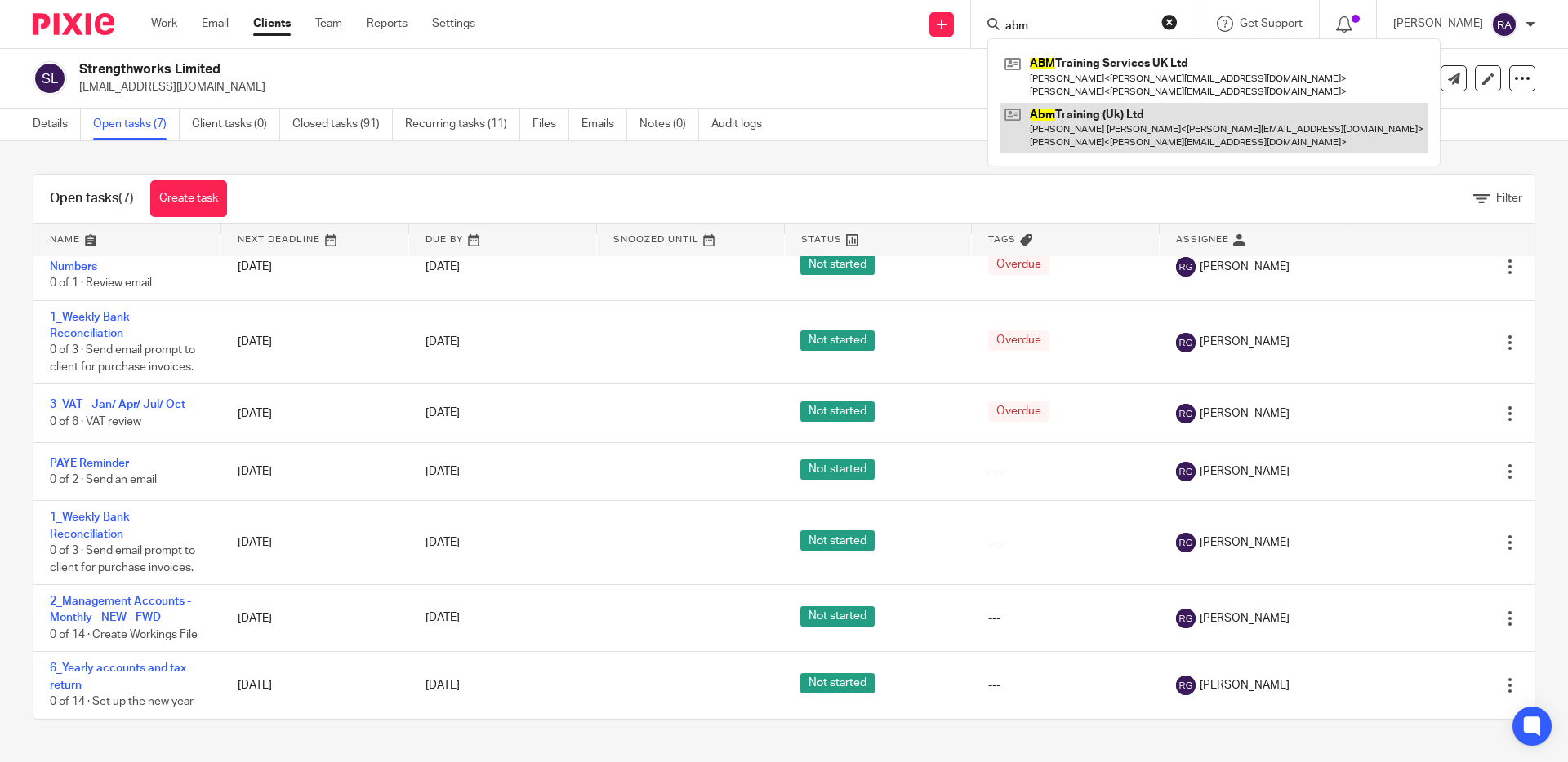
type input "abm"
click at [1080, 126] on link at bounding box center [1214, 128] width 427 height 51
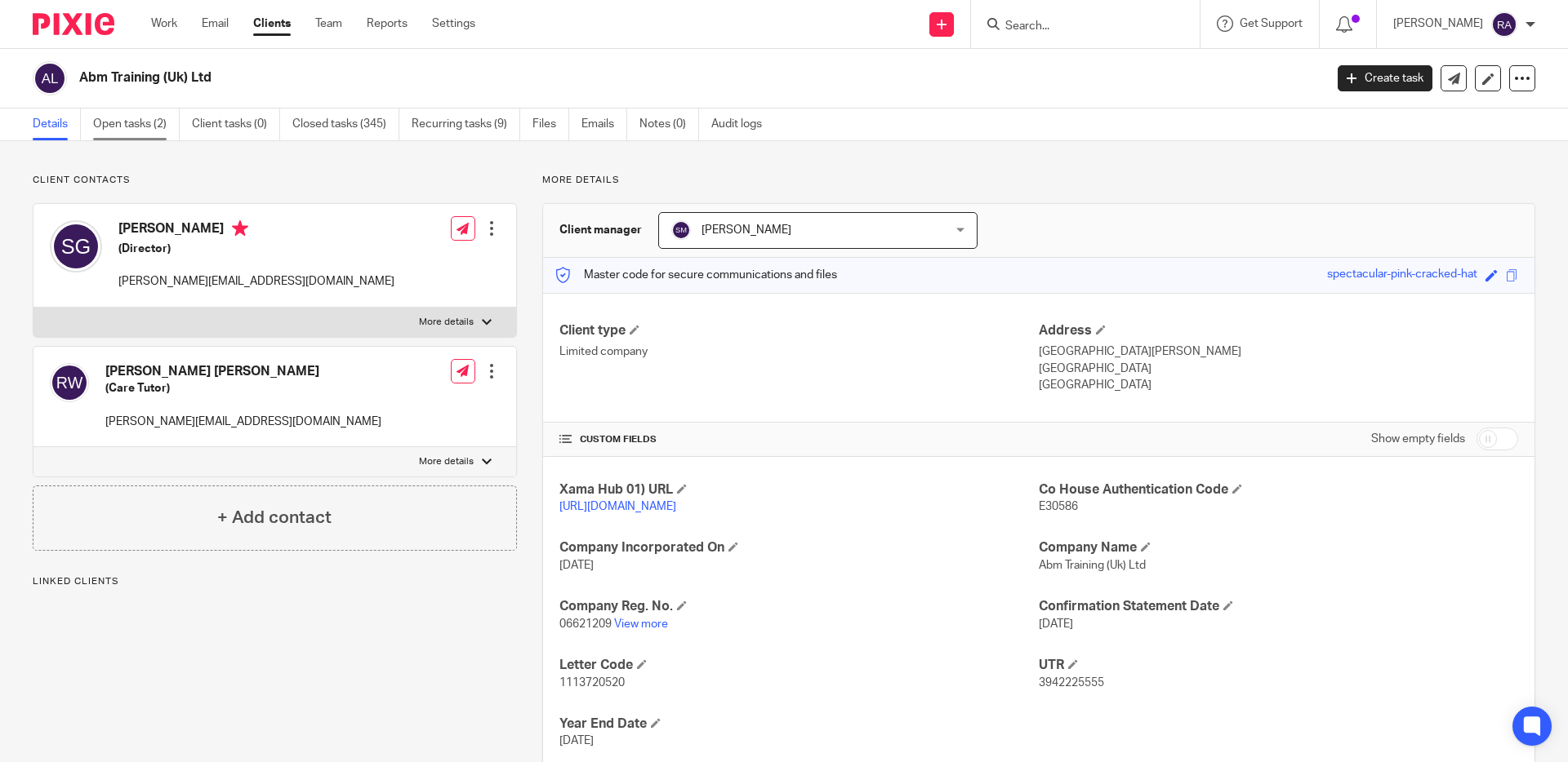
click at [149, 132] on link "Open tasks (2)" at bounding box center [136, 124] width 86 height 32
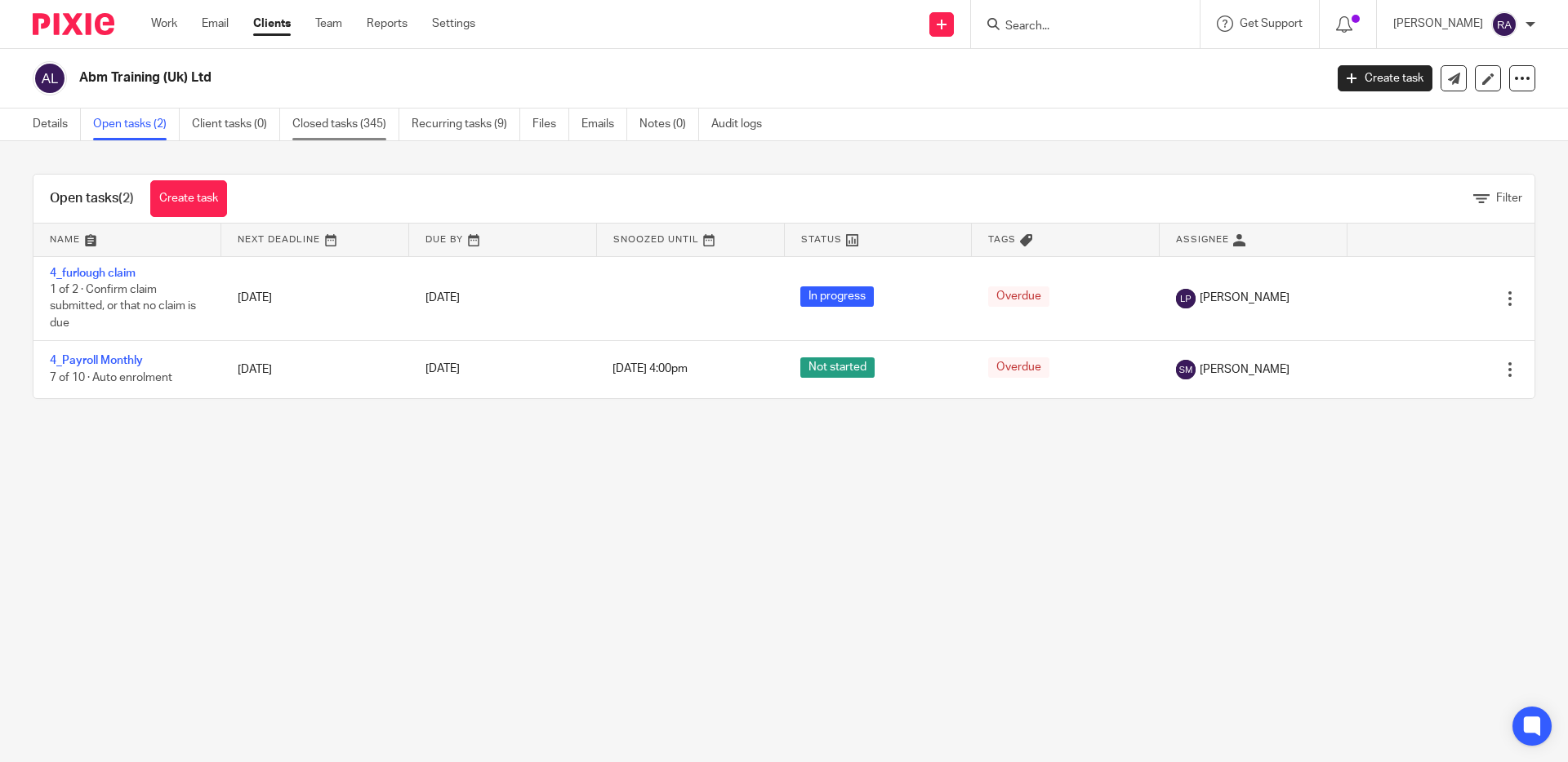
click at [363, 138] on link "Closed tasks (345)" at bounding box center [345, 124] width 107 height 32
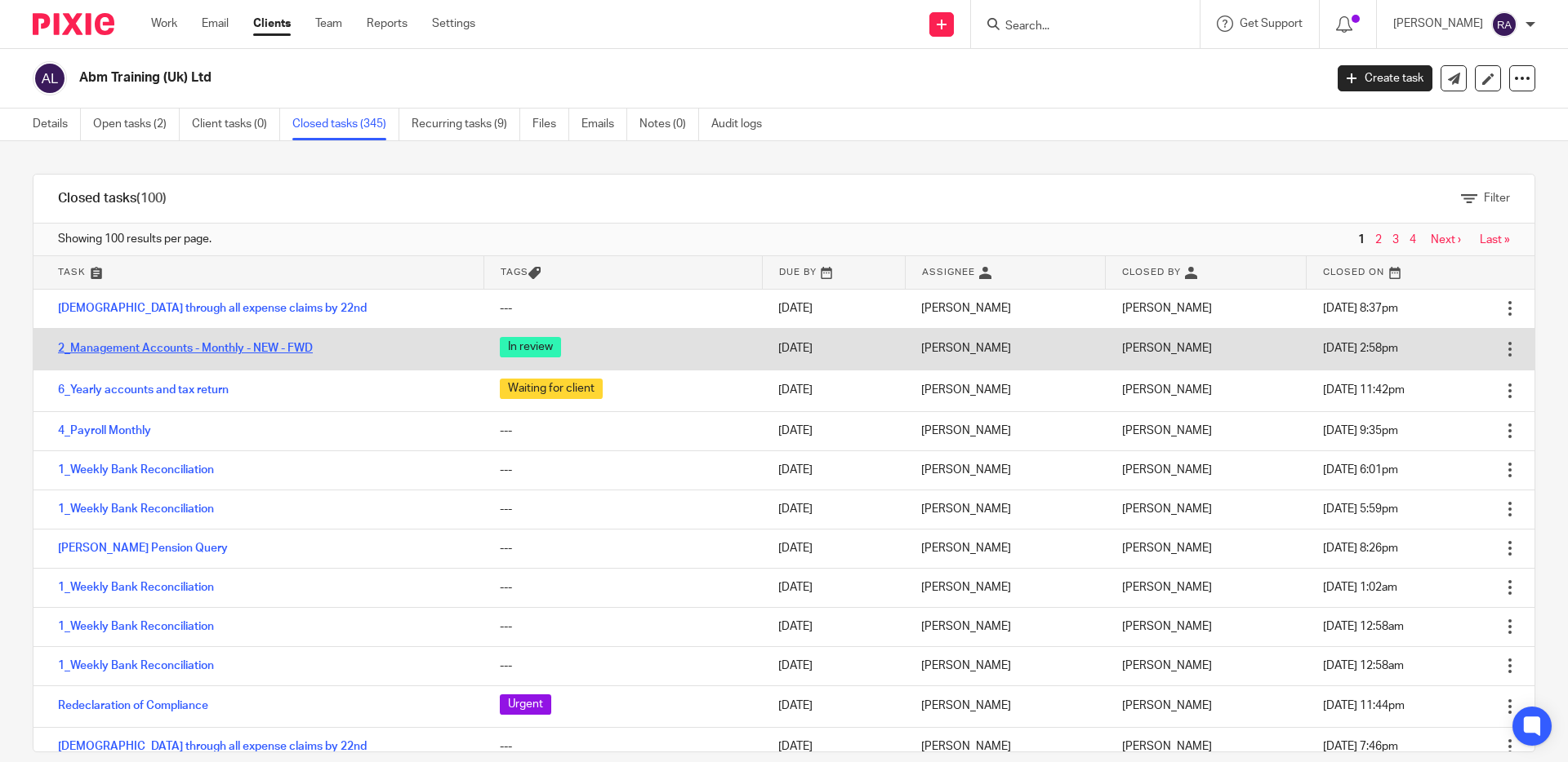
click at [185, 352] on link "2_Management Accounts - Monthly - NEW - FWD" at bounding box center [185, 348] width 255 height 12
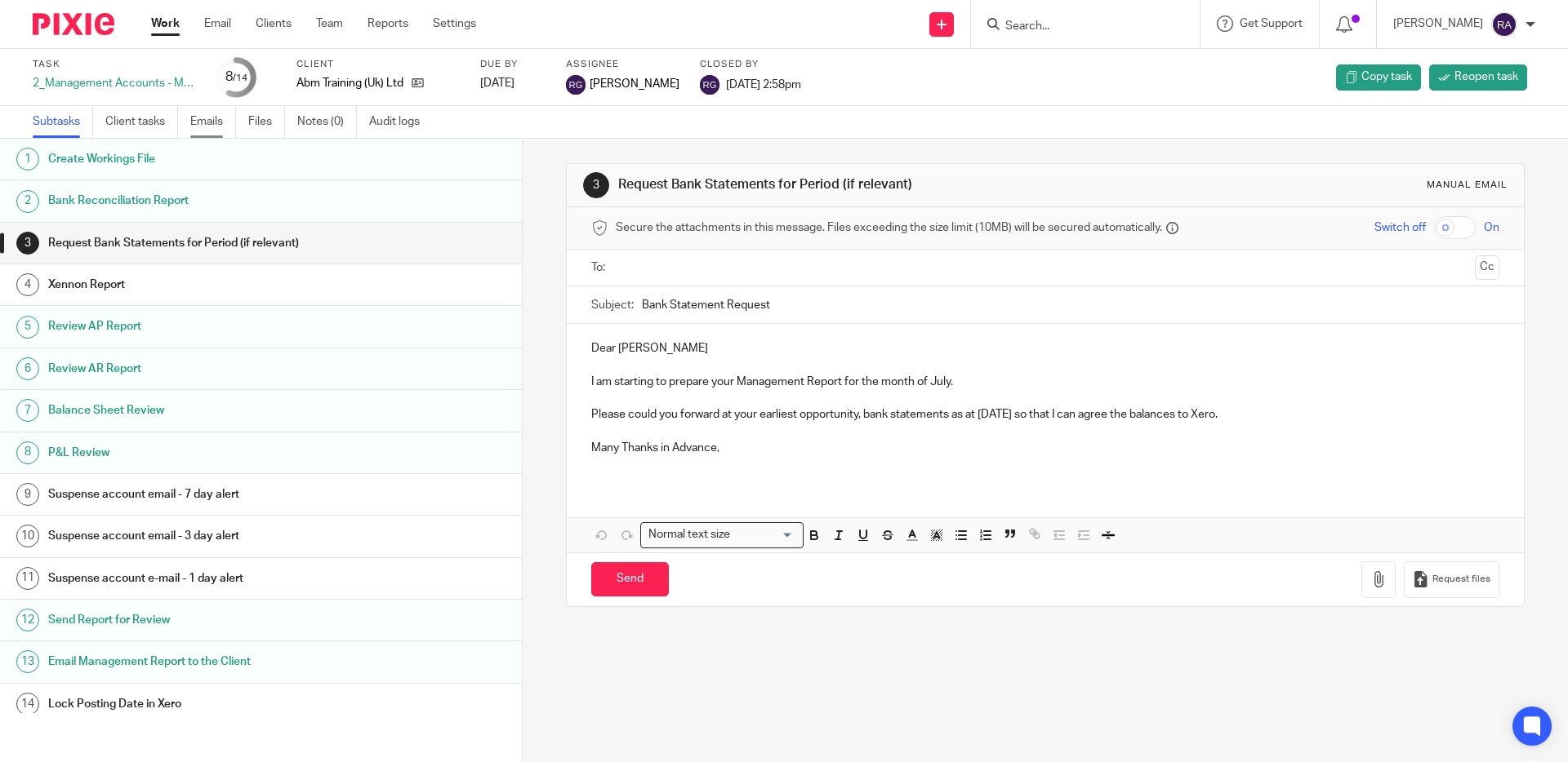
click at [202, 123] on link "Emails" at bounding box center [212, 122] width 46 height 32
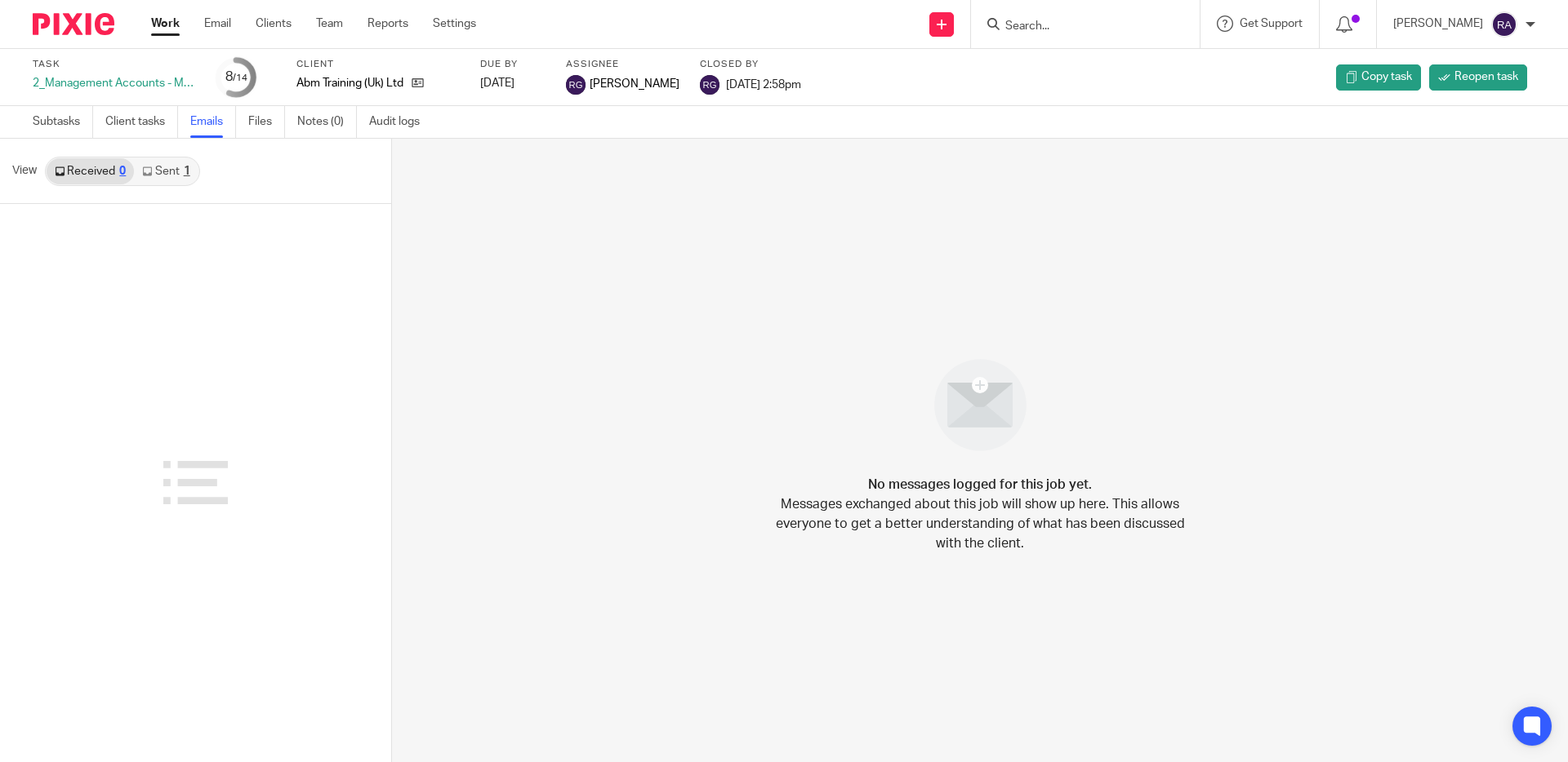
click at [175, 181] on link "Sent 1" at bounding box center [165, 171] width 64 height 26
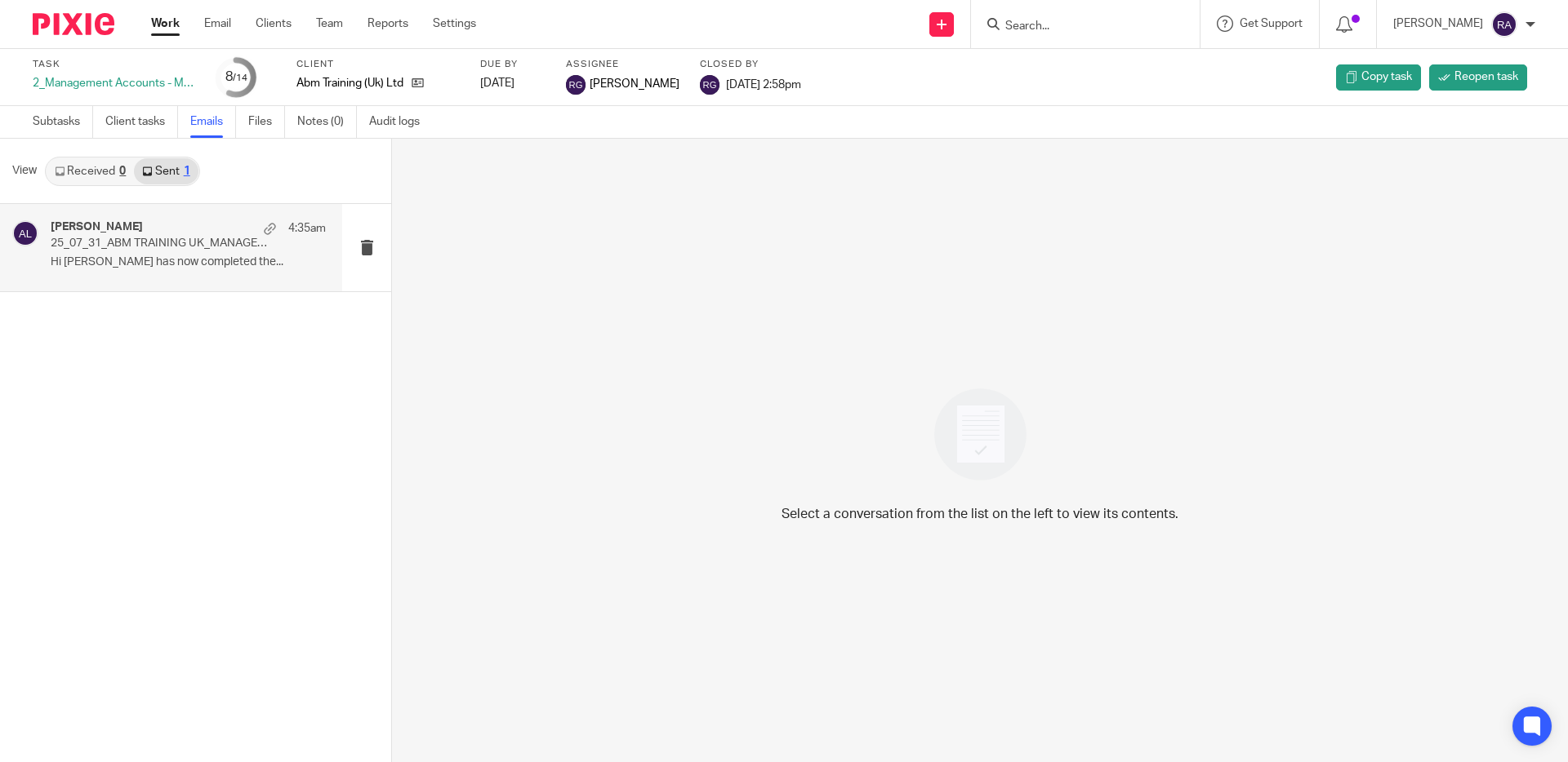
click at [156, 248] on p "25_07_31_ABM TRAINING UK_MANAGEMENT REPORT.xlsx" at bounding box center [161, 243] width 221 height 14
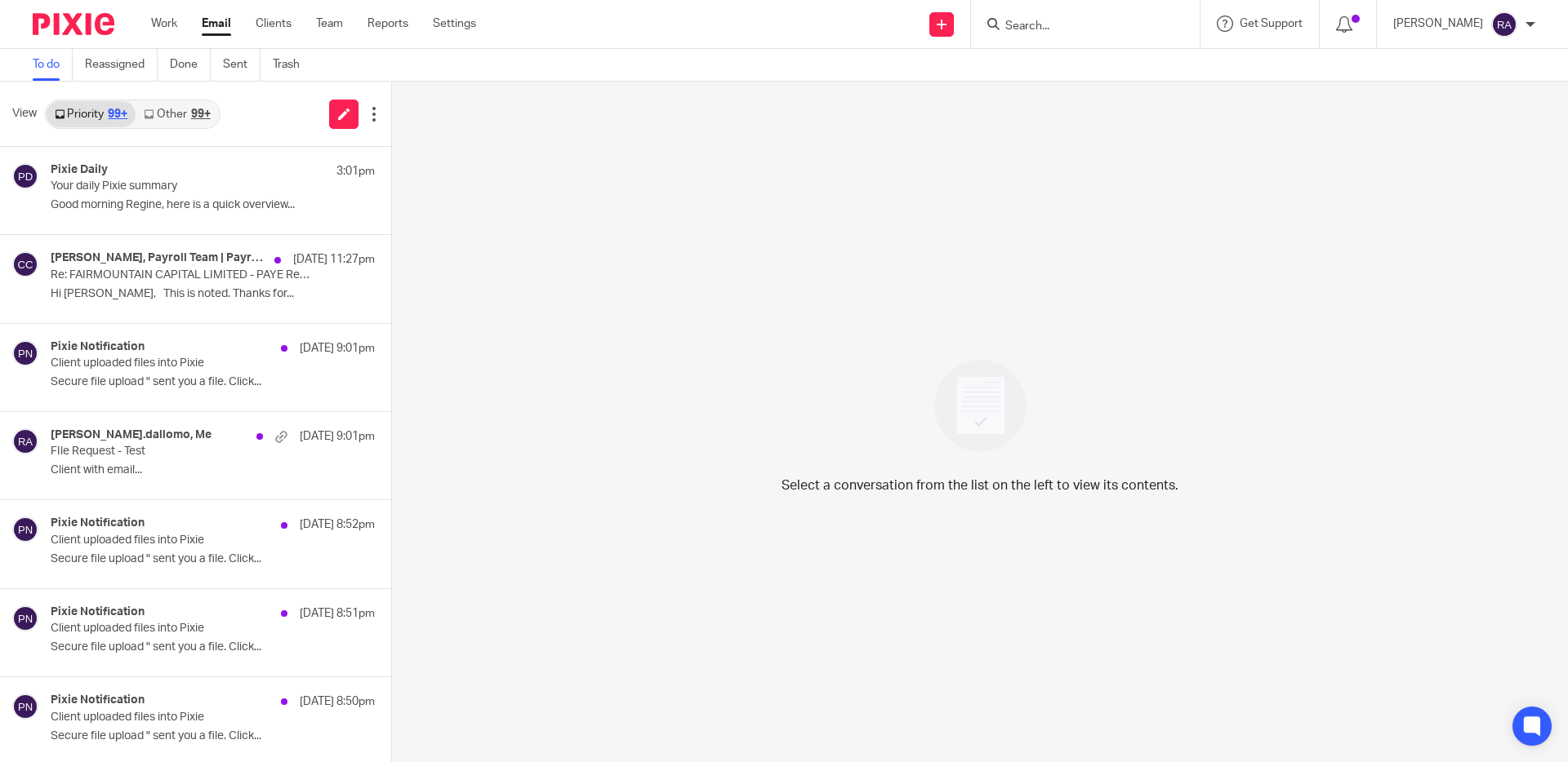
click at [1066, 27] on input "Search" at bounding box center [1077, 27] width 147 height 15
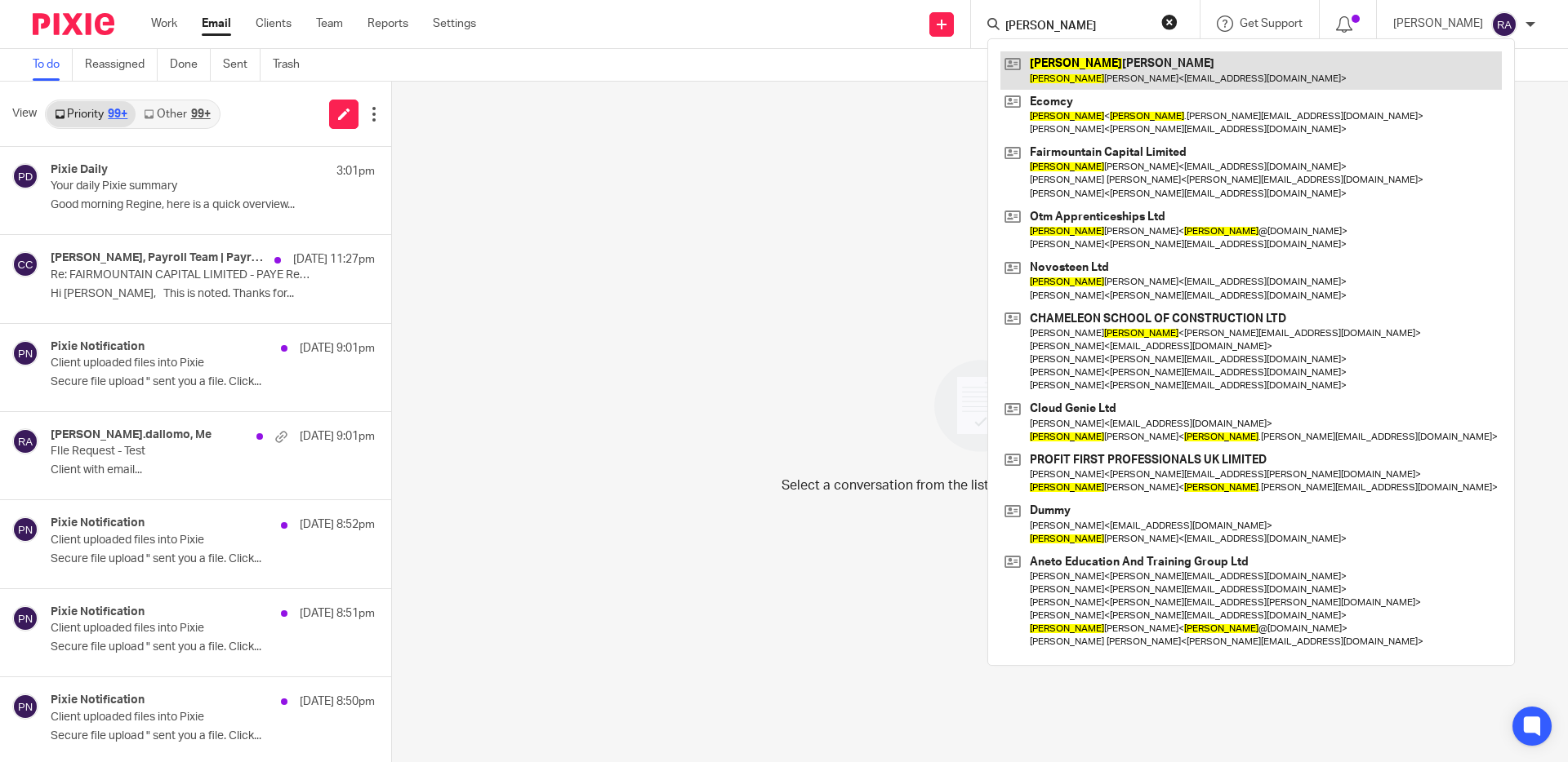
type input "duncan"
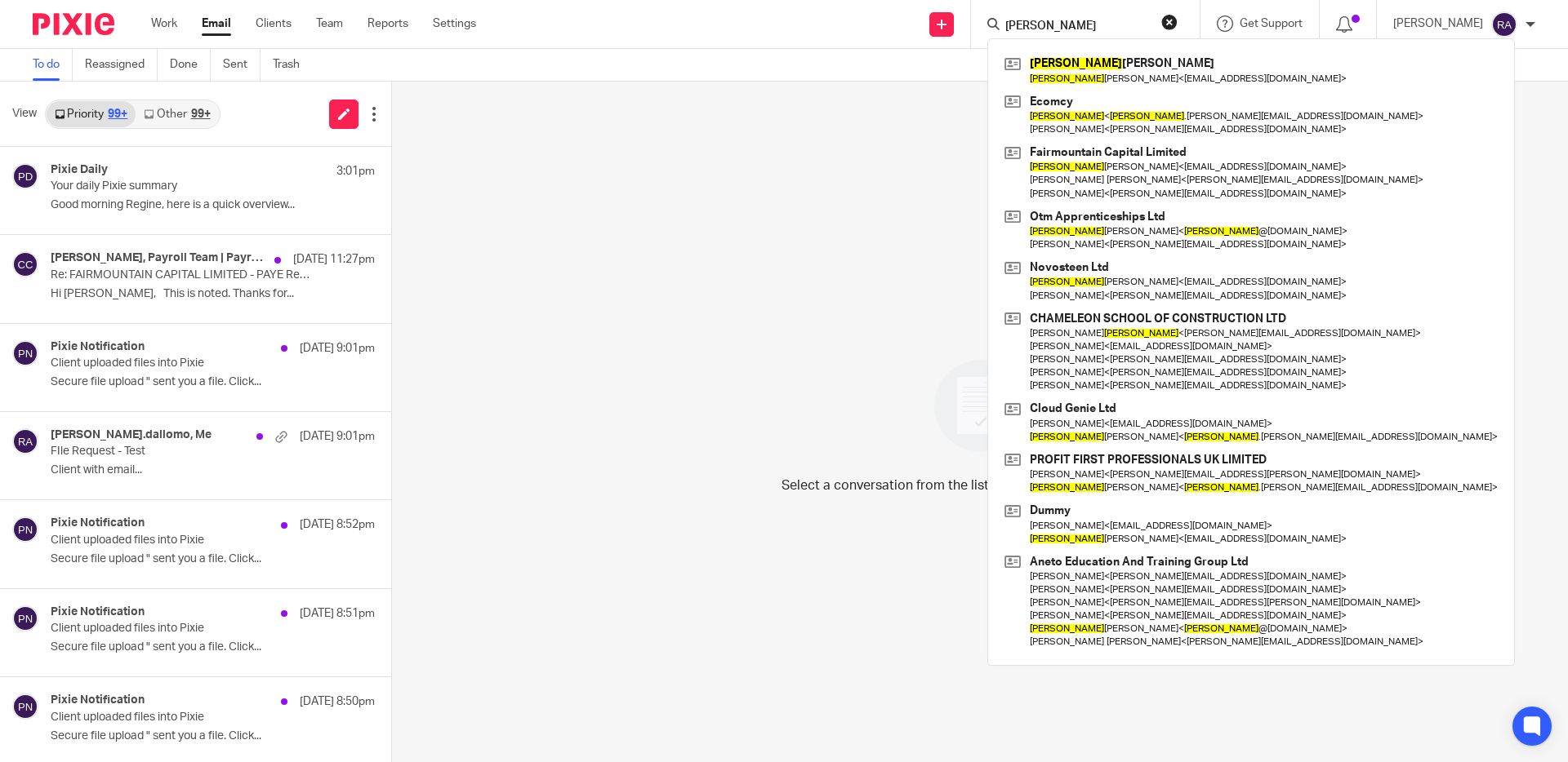
click at [1069, 25] on input "duncan" at bounding box center [1077, 27] width 147 height 15
drag, startPoint x: 1078, startPoint y: 25, endPoint x: 976, endPoint y: 17, distance: 102.3
click at [976, 18] on div "Send new email Create task Add client Request signature duncan Duncan Lloyd Dun…" at bounding box center [1034, 24] width 1067 height 48
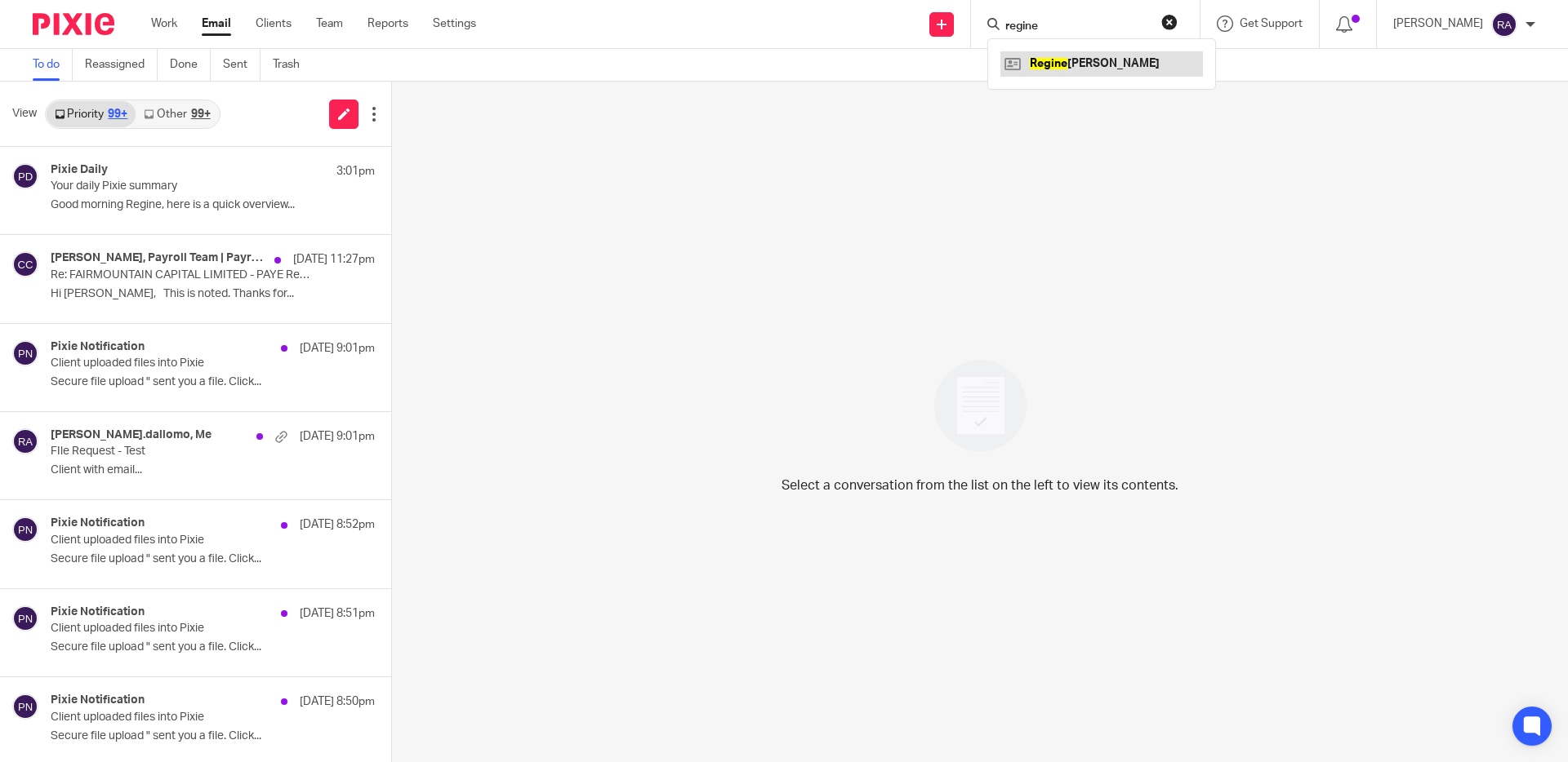
type input "regine"
click at [1046, 65] on link at bounding box center [1102, 64] width 202 height 25
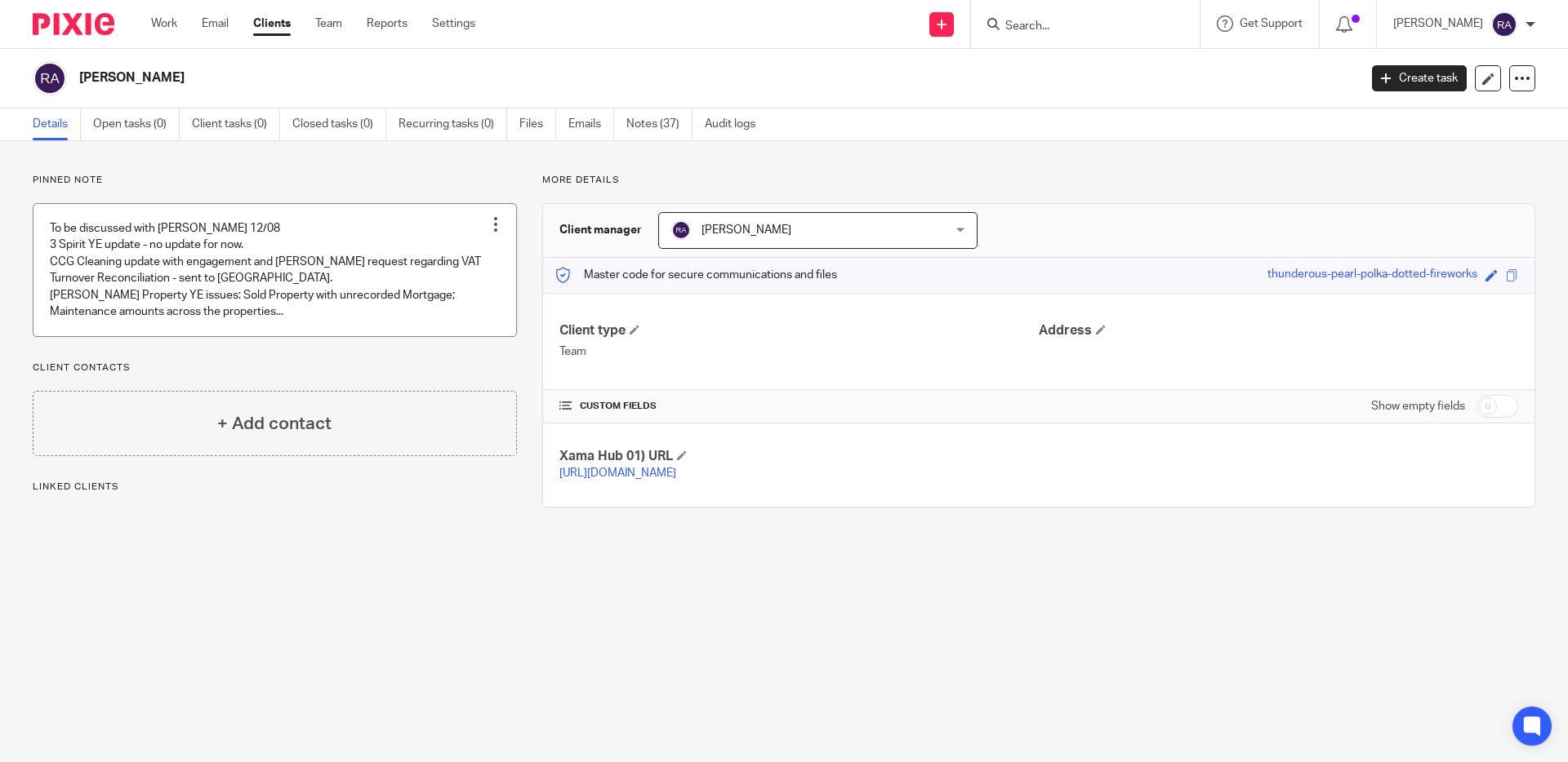
click at [241, 260] on link at bounding box center [275, 269] width 483 height 132
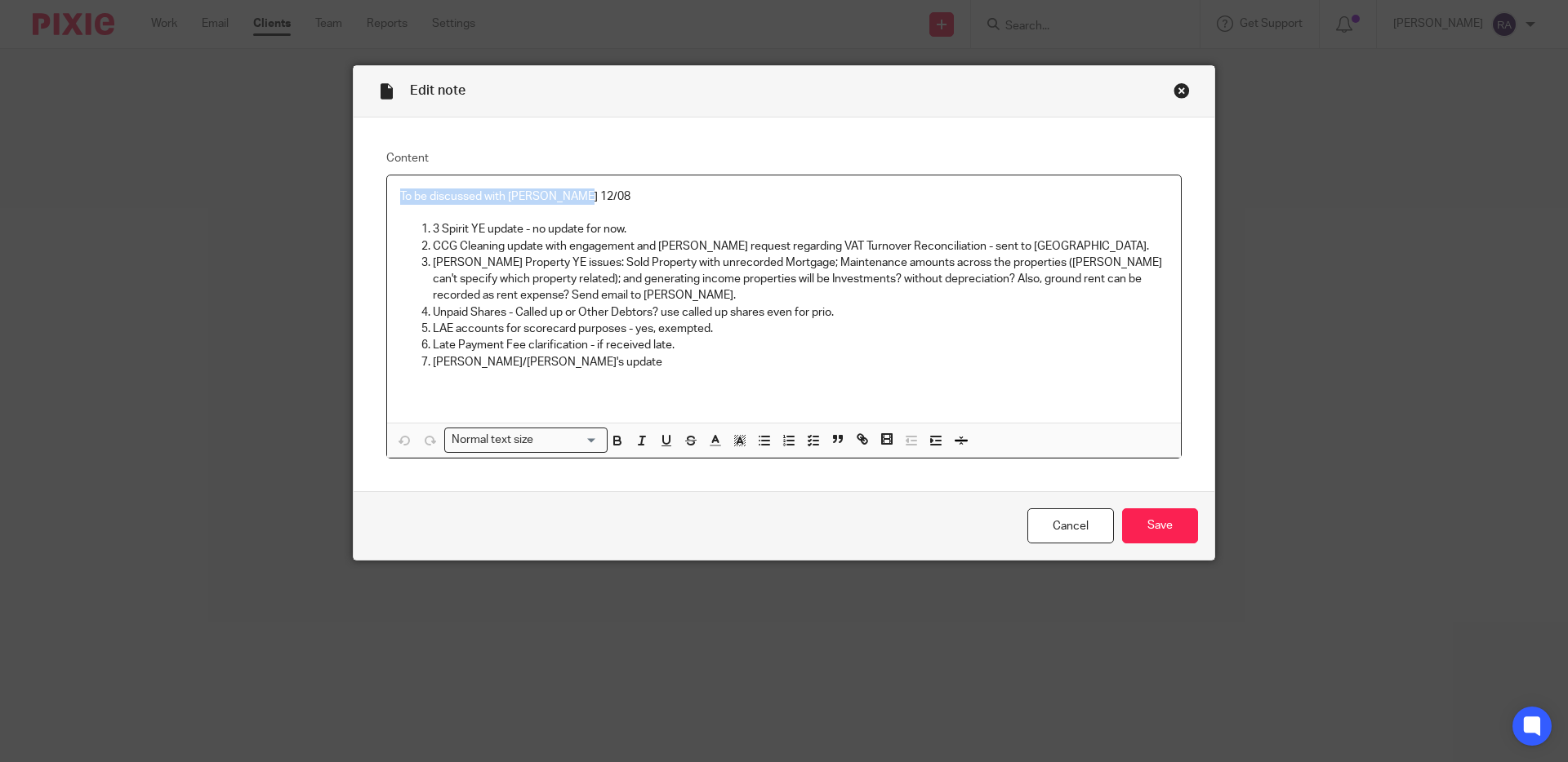
drag, startPoint x: 590, startPoint y: 199, endPoint x: 375, endPoint y: 192, distance: 215.1
click at [373, 192] on div "Content To be discussed with [PERSON_NAME] 12/08 3 Spirit YE update - no update…" at bounding box center [783, 305] width 860 height 375
copy p "To be discussed with [PERSON_NAME] 12/08"
click at [1090, 532] on link "Cancel" at bounding box center [1070, 526] width 86 height 35
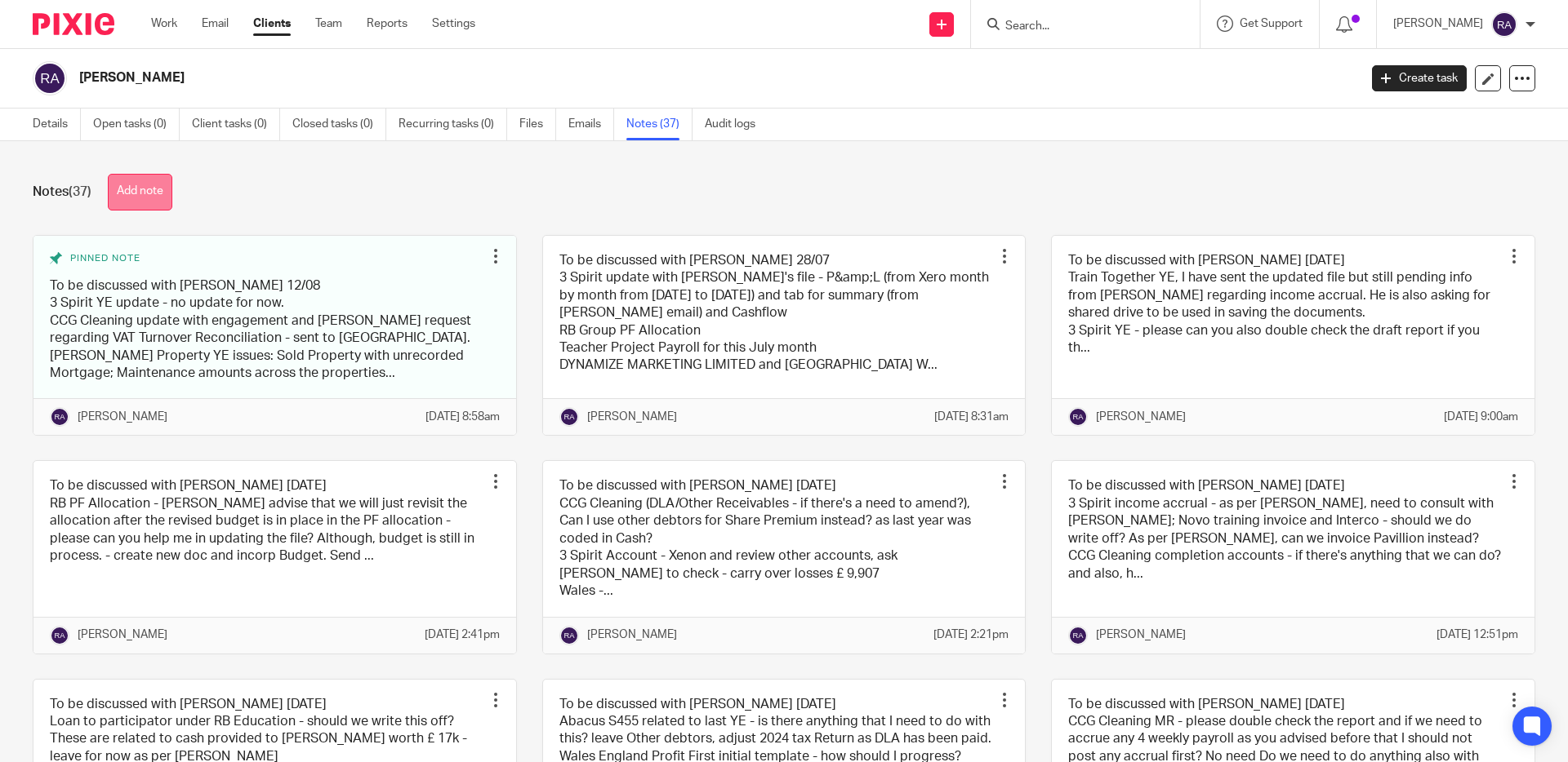
click at [139, 194] on button "Add note" at bounding box center [140, 192] width 65 height 36
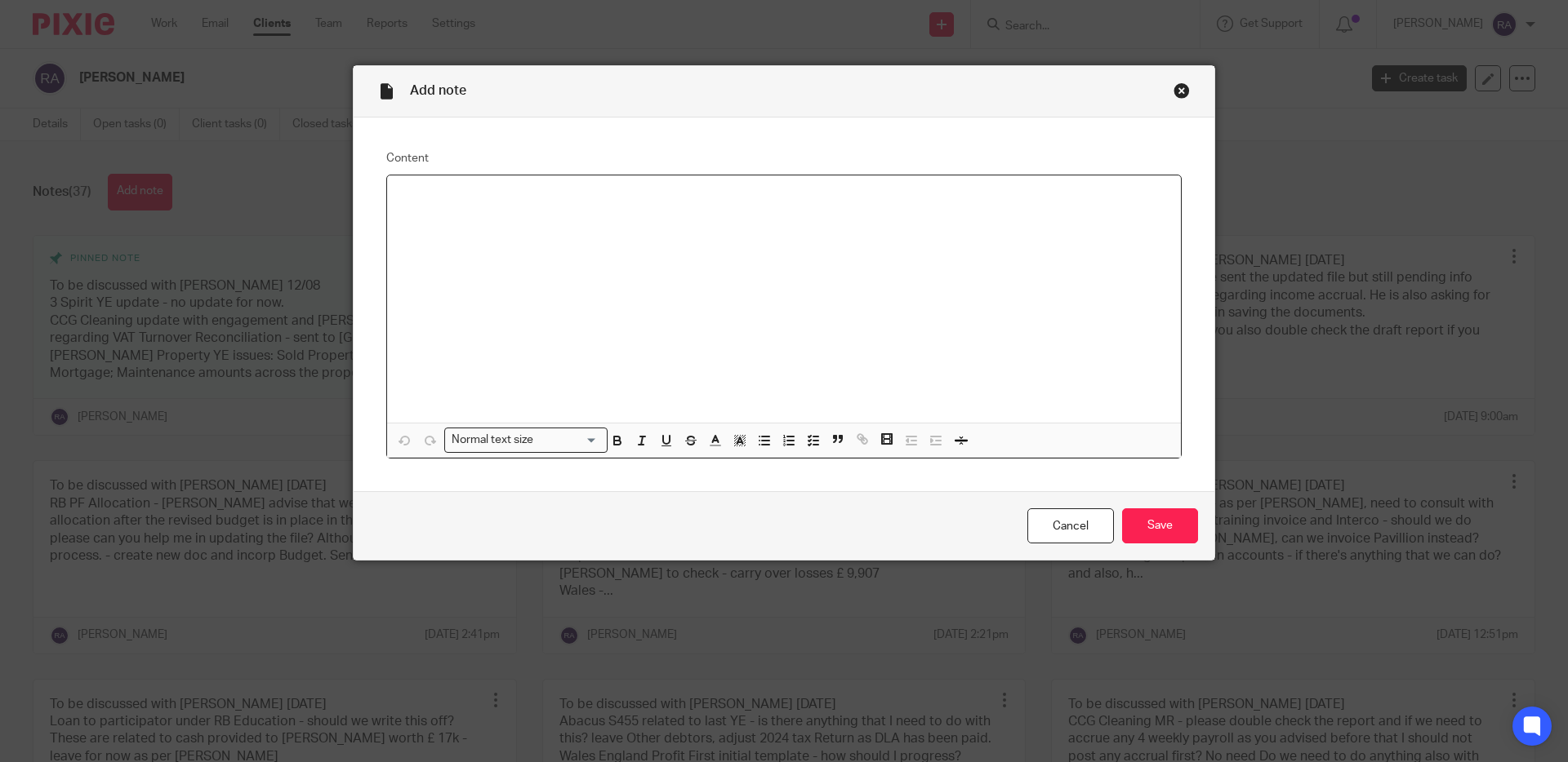
paste div
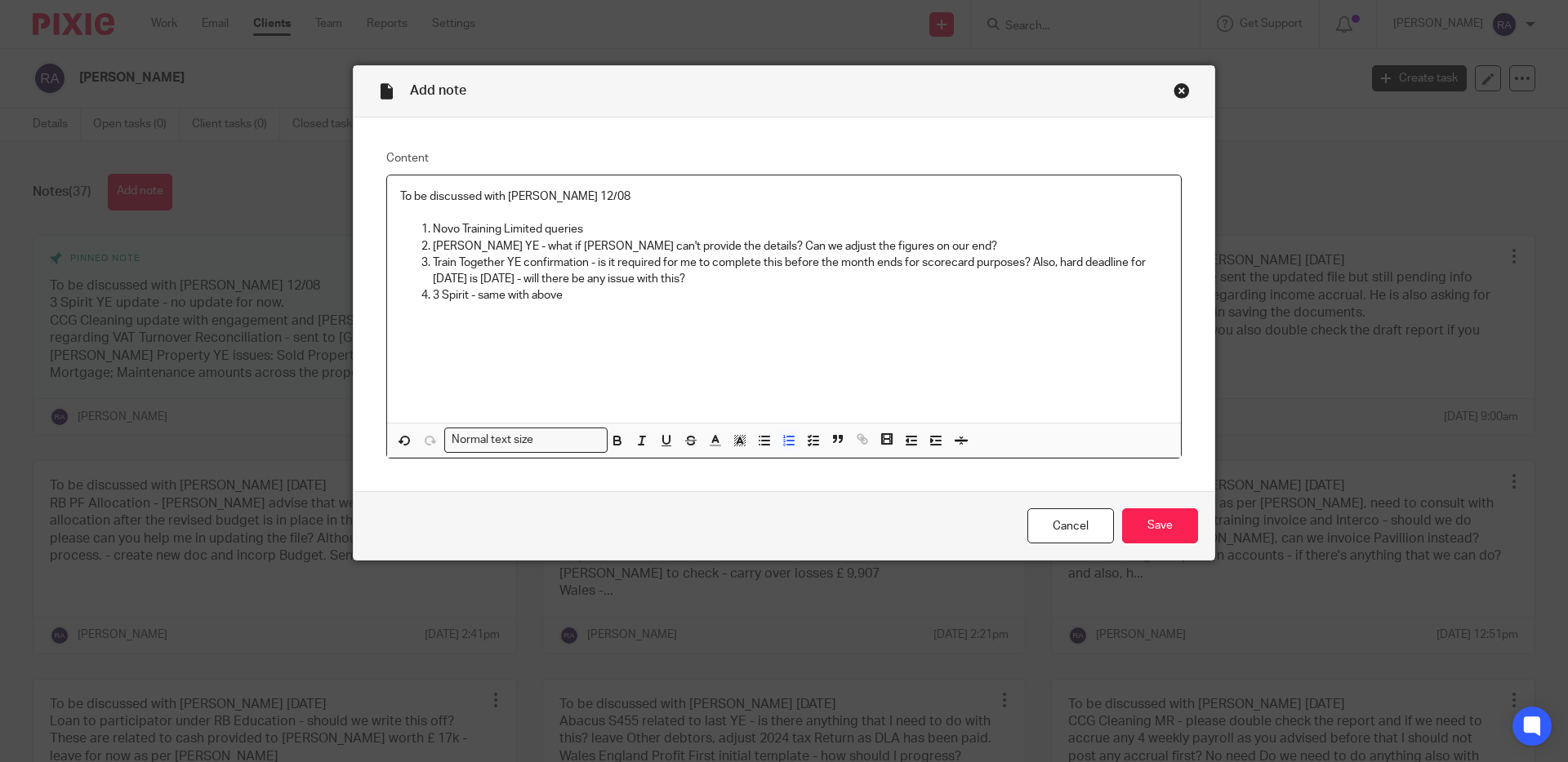
click at [472, 296] on p "3 Spirit - same with above" at bounding box center [801, 295] width 735 height 17
click at [600, 295] on p "3 Spirit YE - same with above" at bounding box center [801, 295] width 735 height 17
drag, startPoint x: 592, startPoint y: 312, endPoint x: 407, endPoint y: 309, distance: 185.0
click at [406, 311] on ol "Novo Training Limited queries Bradley's YE - what if Ryan can't provide the det…" at bounding box center [783, 271] width 767 height 99
click at [763, 283] on p "Train Together YE confirmation - is it required for me to complete this before …" at bounding box center [801, 271] width 735 height 33
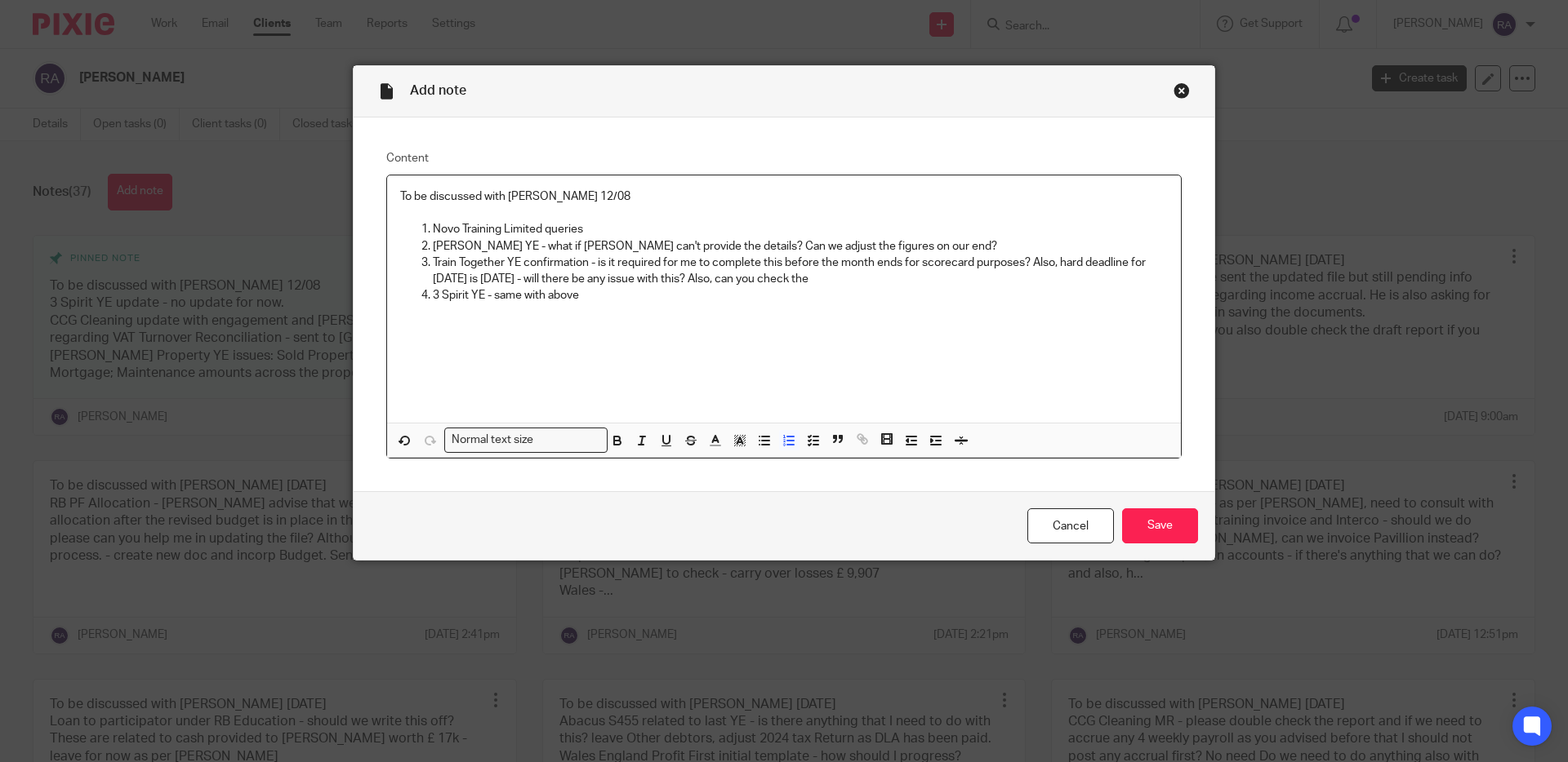
click at [904, 274] on p "Train Together YE confirmation - is it required for me to complete this before …" at bounding box center [801, 271] width 735 height 33
click at [594, 319] on p "3 Spirit YE - same with above" at bounding box center [801, 313] width 735 height 17
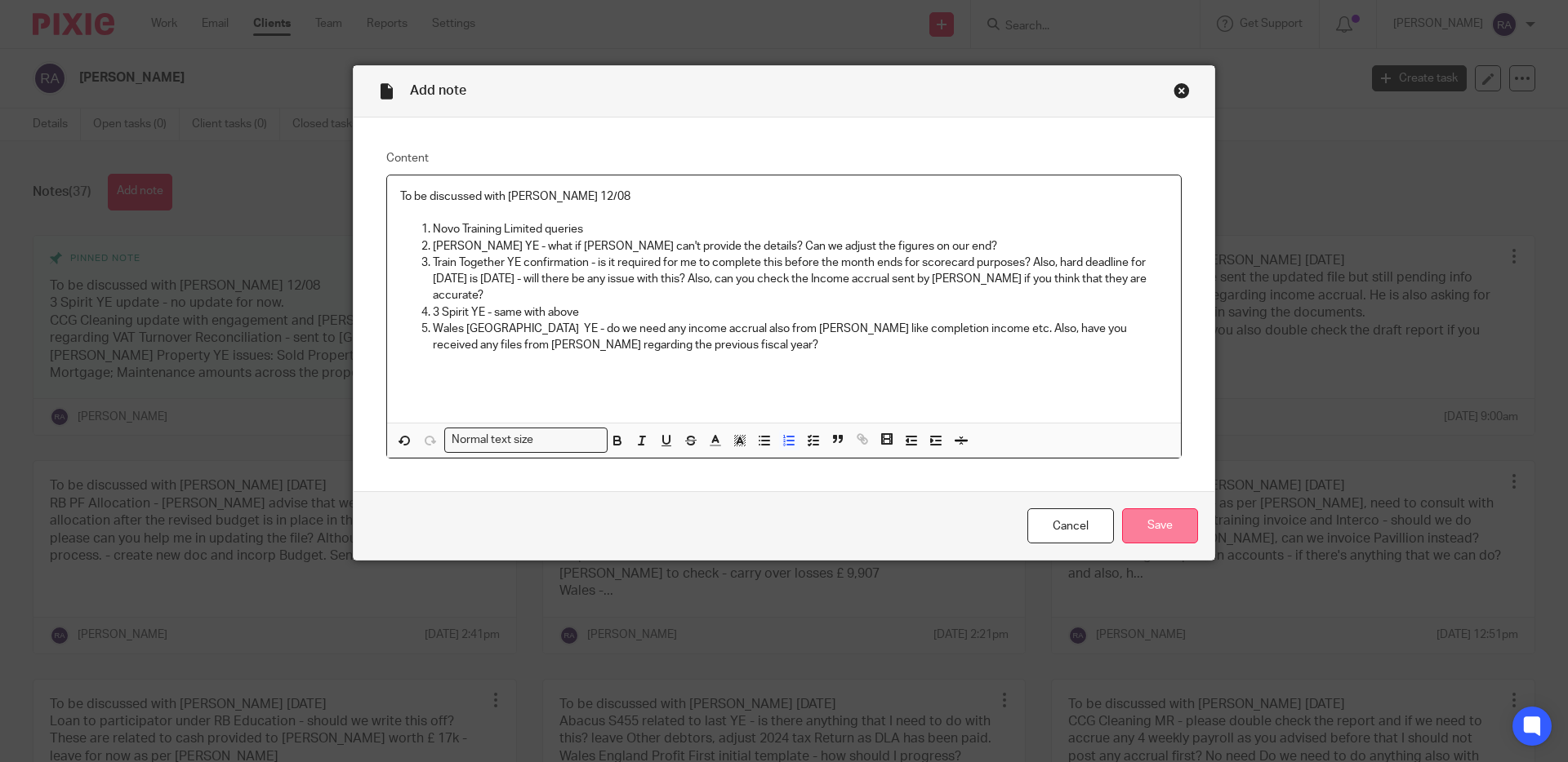
click at [1169, 536] on input "Save" at bounding box center [1160, 526] width 76 height 35
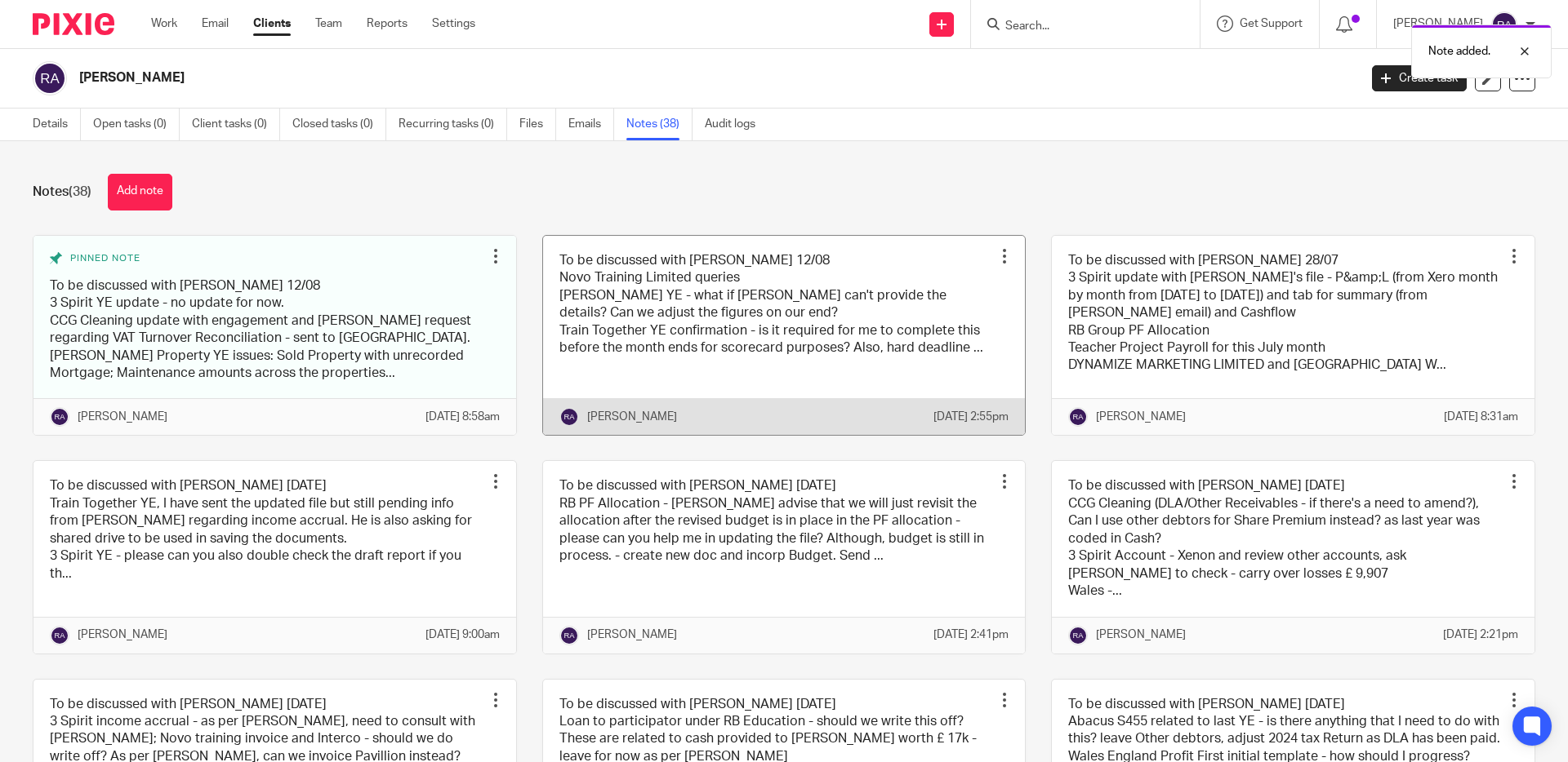
click at [1006, 252] on div at bounding box center [1005, 256] width 17 height 17
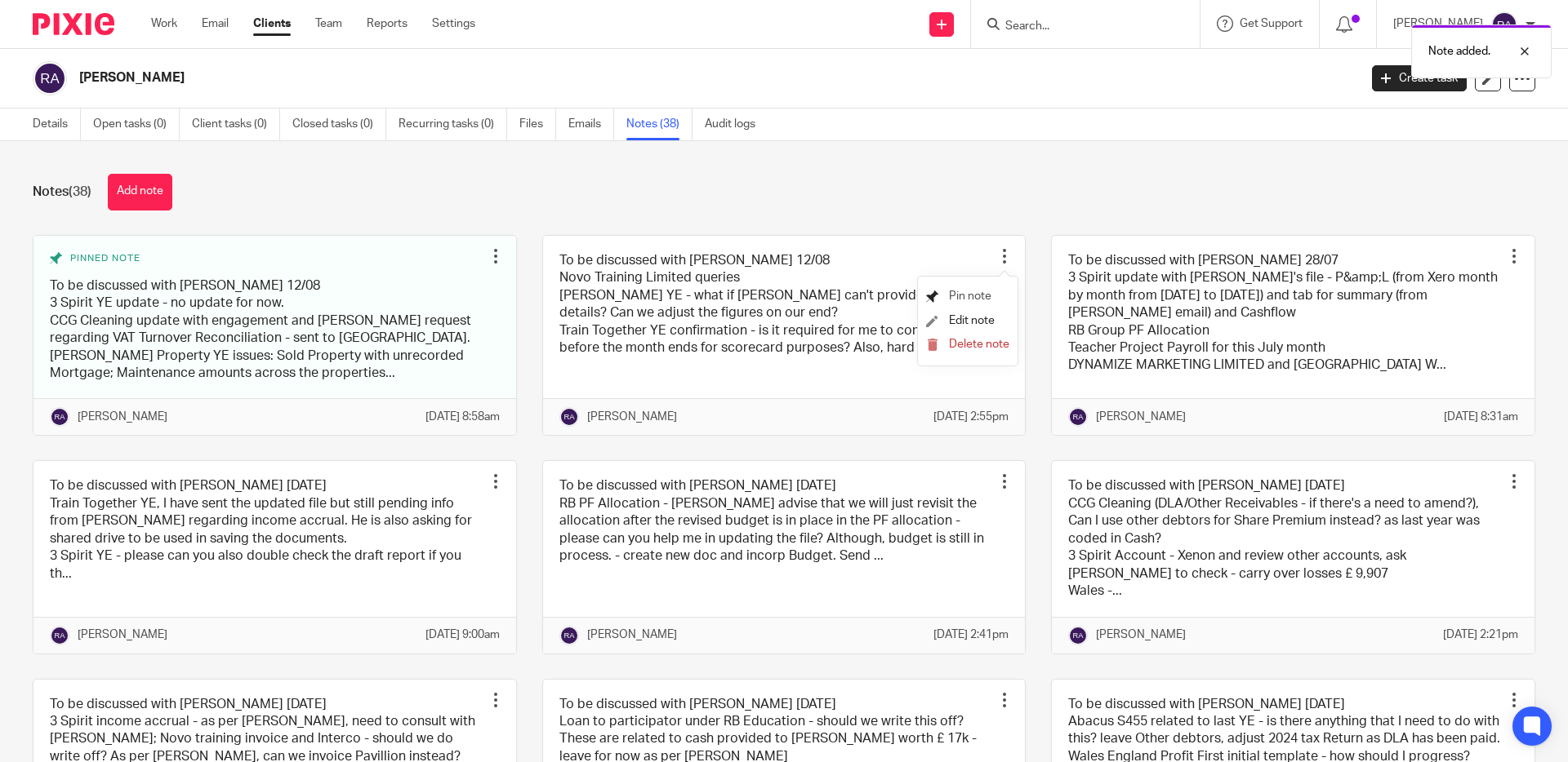
click at [969, 297] on span "Pin note" at bounding box center [970, 296] width 42 height 12
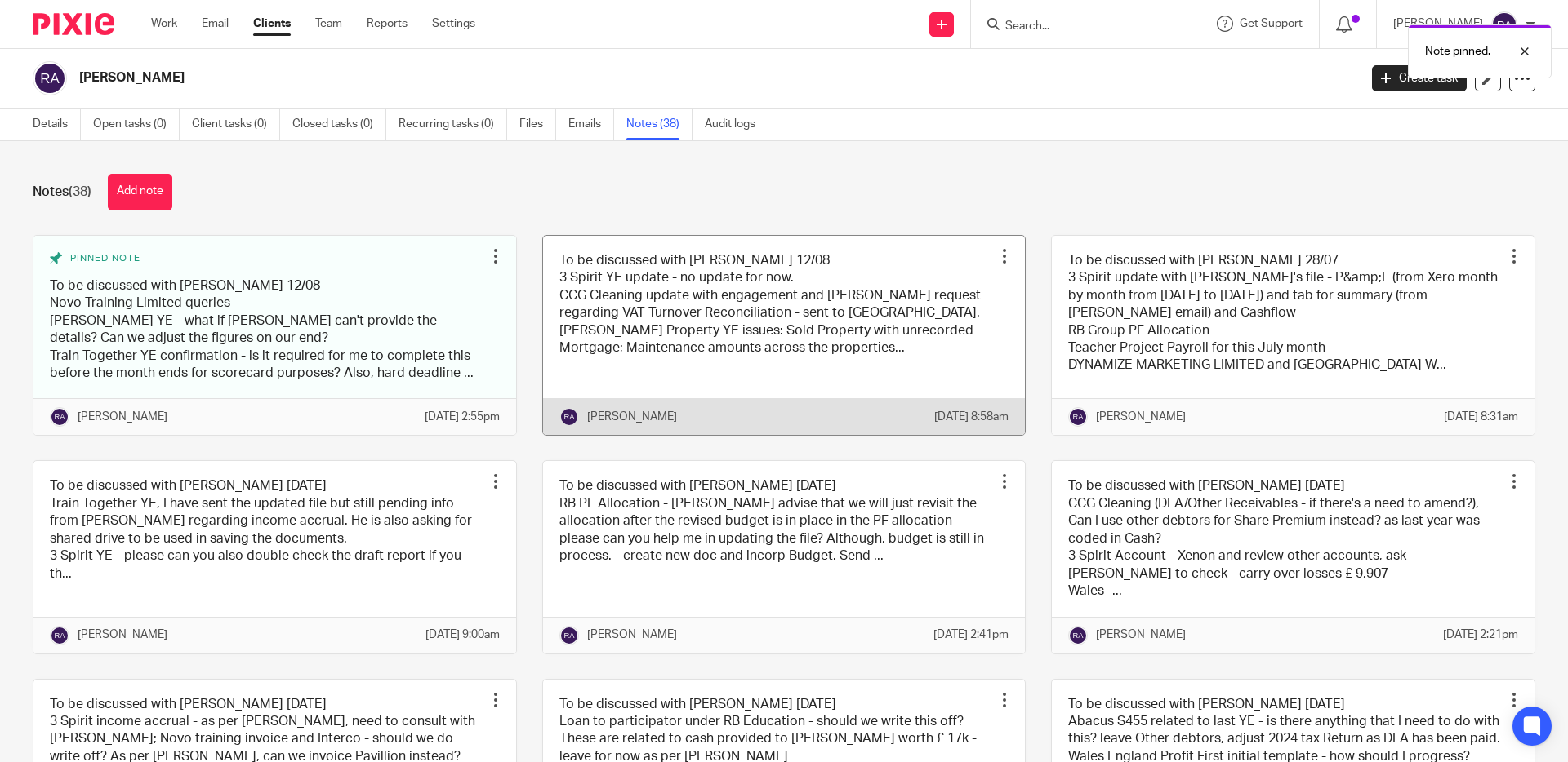
click at [684, 340] on link at bounding box center [785, 335] width 483 height 200
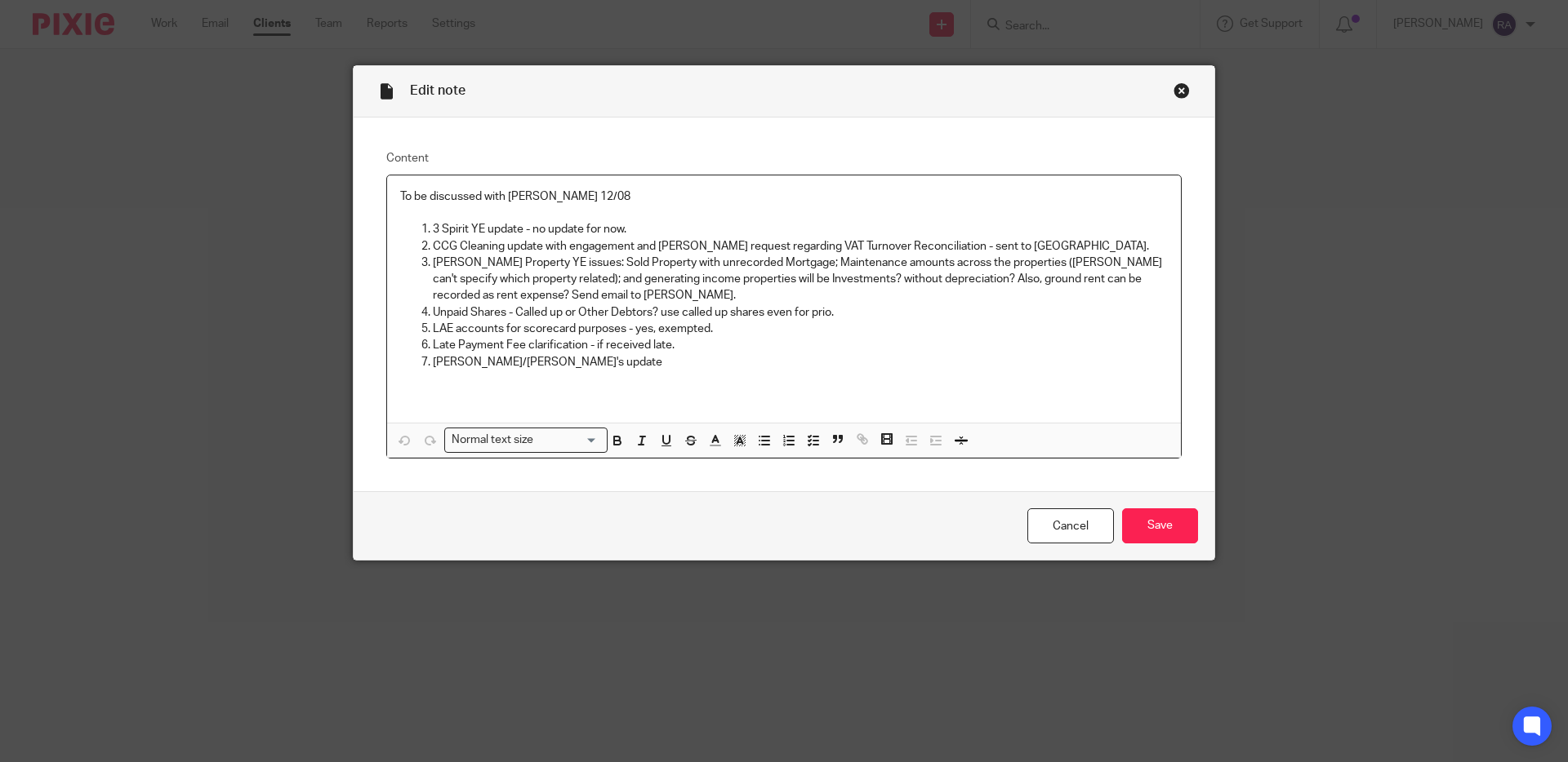
click at [645, 284] on p "[PERSON_NAME] Property YE issues: Sold Property with unrecorded Mortgage; Maint…" at bounding box center [801, 279] width 735 height 50
click at [1179, 90] on div "Close this dialog window" at bounding box center [1181, 90] width 17 height 17
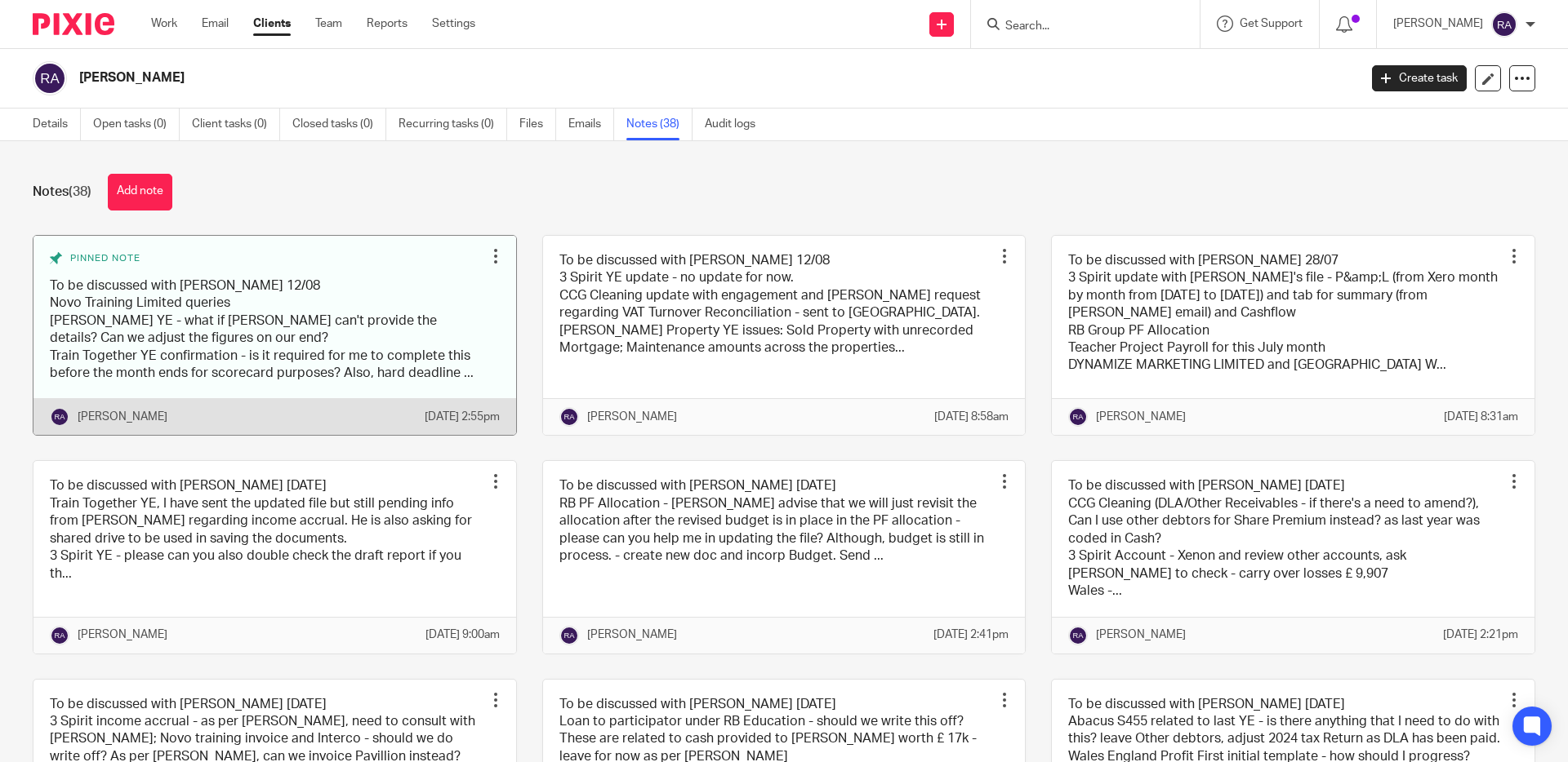
click at [494, 256] on div at bounding box center [496, 256] width 17 height 17
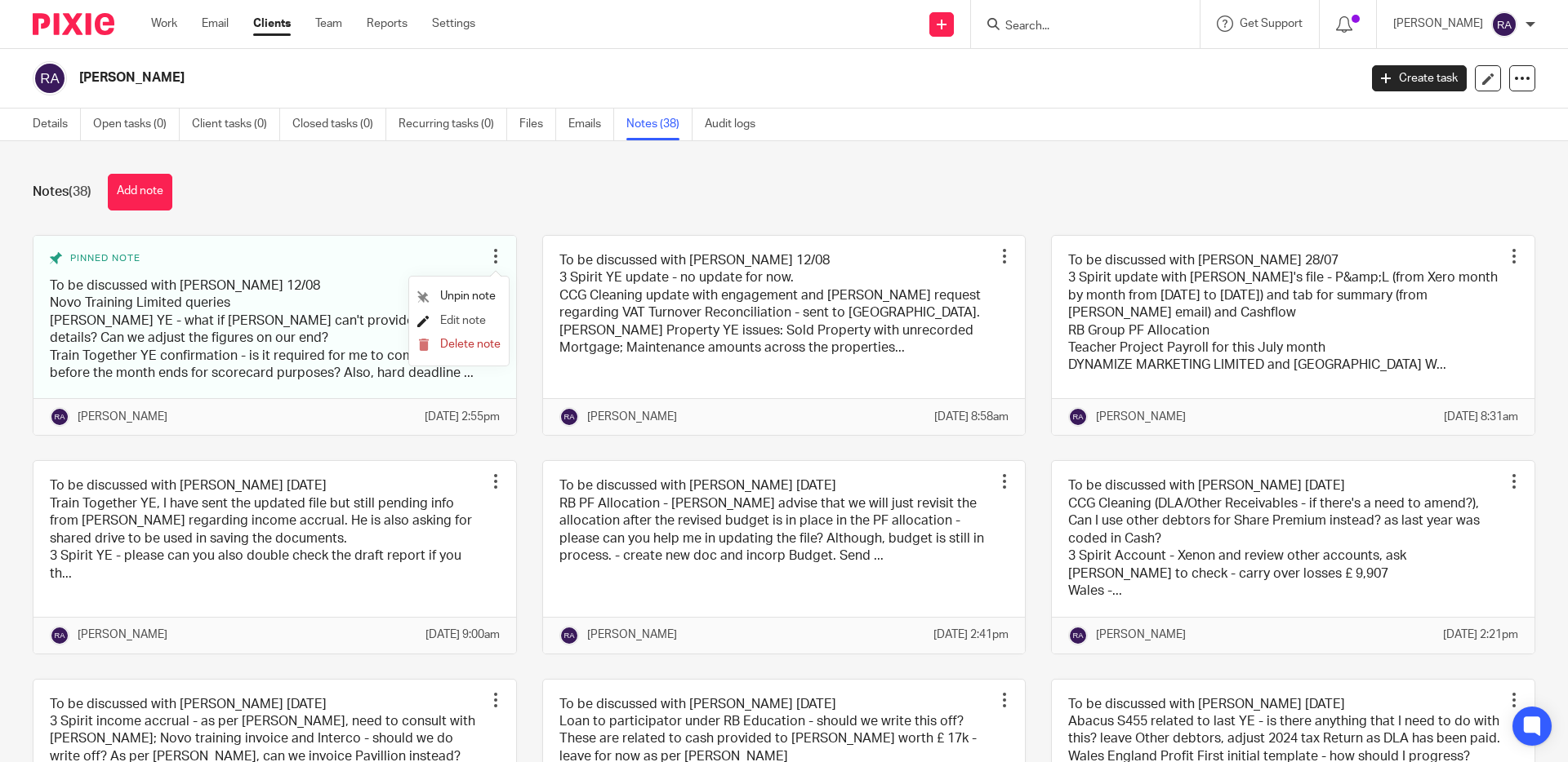
click at [460, 324] on span "Edit note" at bounding box center [463, 321] width 46 height 12
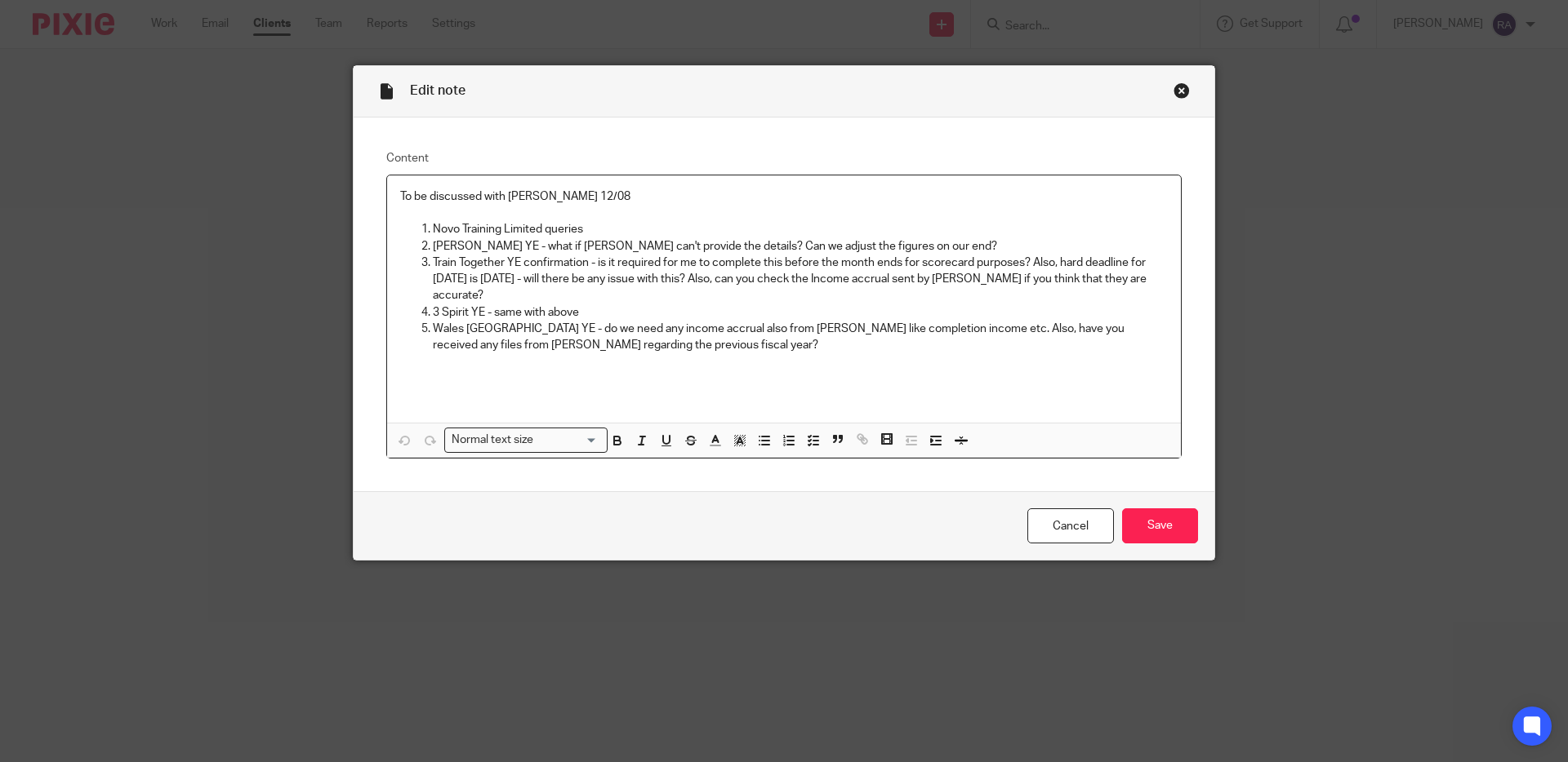
click at [564, 197] on p "To be discussed with [PERSON_NAME] 12/08" at bounding box center [783, 197] width 767 height 17
click at [1146, 526] on input "Save" at bounding box center [1160, 526] width 76 height 35
